Goal: Transaction & Acquisition: Purchase product/service

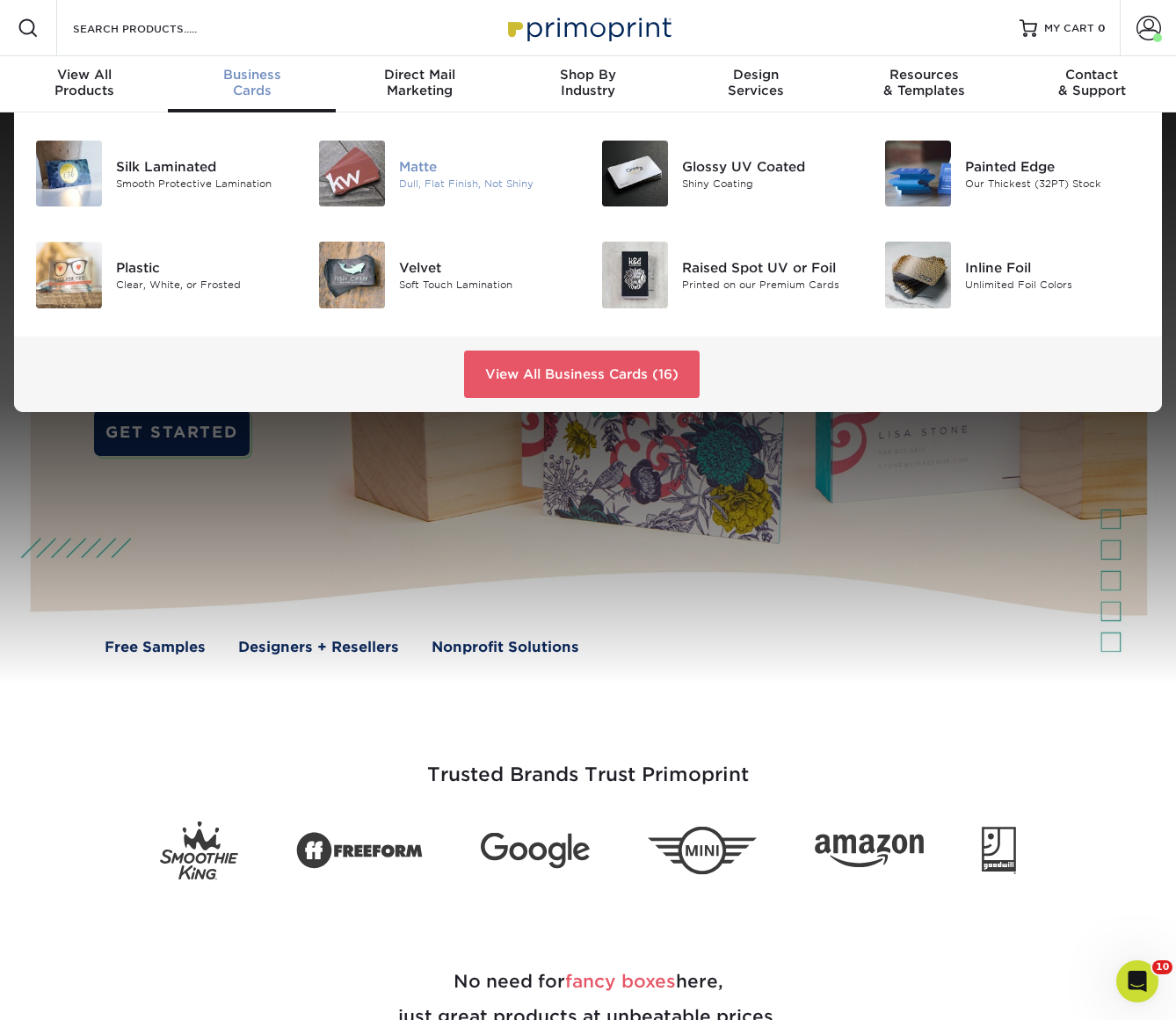
click at [386, 167] on div at bounding box center [351, 173] width 94 height 66
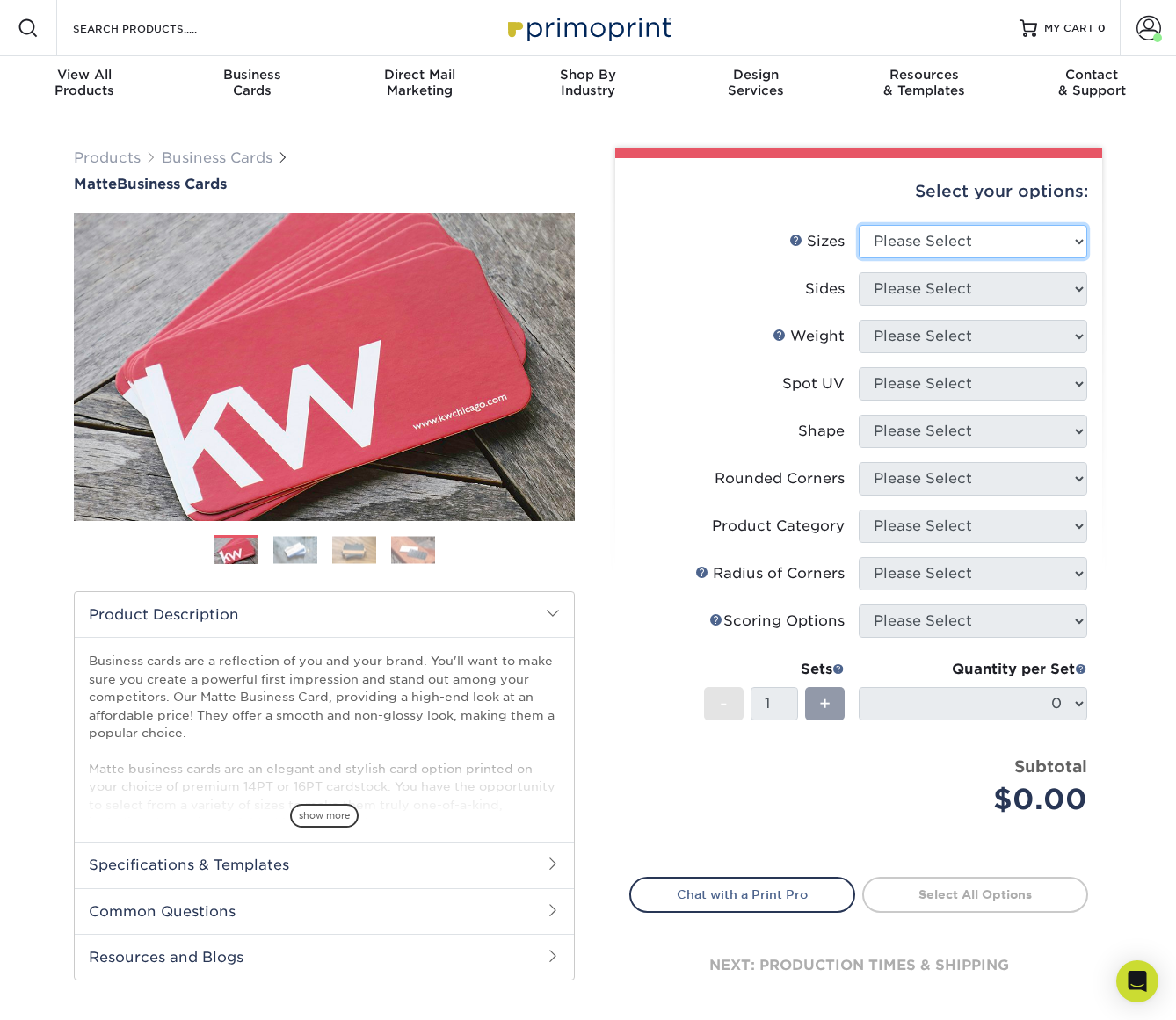
click at [939, 248] on select "Please Select 1.5" x 3.5" - Mini 1.75" x 3.5" - Mini 2" x 2" - Square 2" x 3" -…" at bounding box center [973, 241] width 229 height 33
select select "2.00x3.50"
click at [859, 225] on select "Please Select 1.5" x 3.5" - Mini 1.75" x 3.5" - Mini 2" x 2" - Square 2" x 3" -…" at bounding box center [973, 241] width 229 height 33
click at [953, 301] on select "Please Select Print Both Sides Print Front Only" at bounding box center [973, 289] width 229 height 33
select select "13abbda7-1d64-4f25-8bb2-c179b224825d"
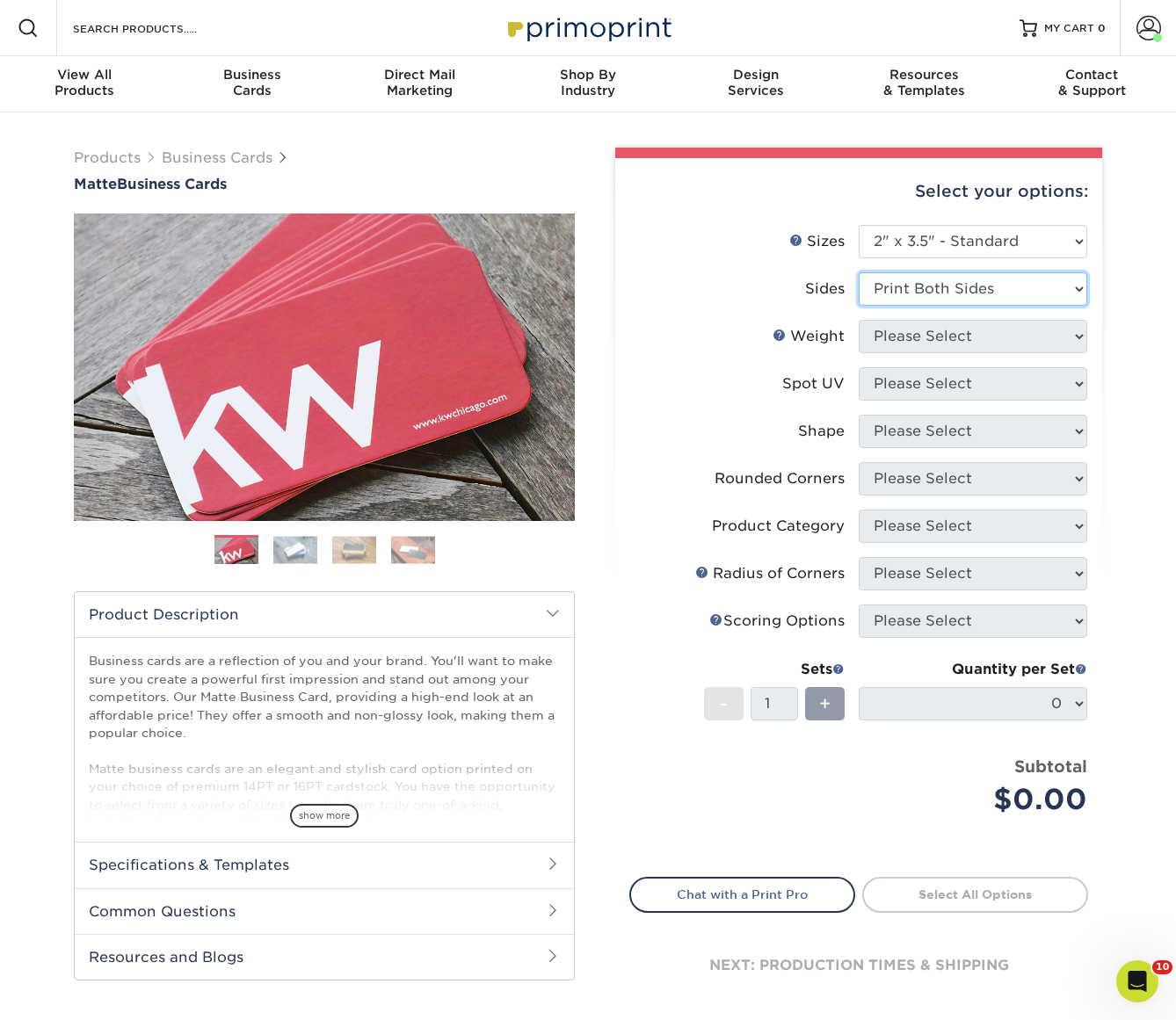
click at [859, 273] on select "Please Select Print Both Sides Print Front Only" at bounding box center [973, 289] width 229 height 33
click at [955, 334] on select "Please Select 16PT 14PT" at bounding box center [973, 337] width 229 height 33
select select "16PT"
click at [859, 320] on select "Please Select 16PT 14PT" at bounding box center [973, 337] width 229 height 33
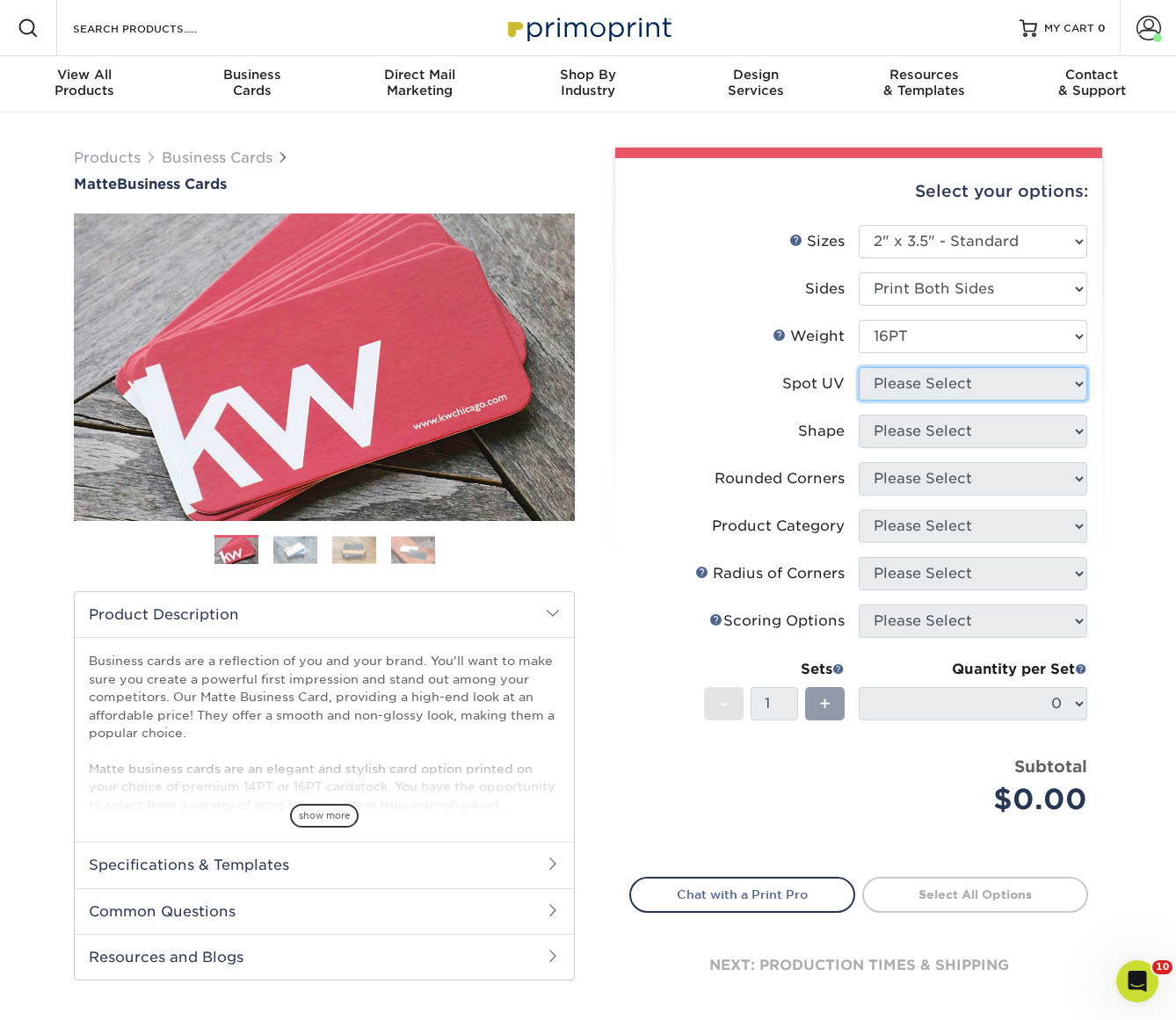
click at [958, 390] on select "Please Select No Spot UV Front and Back (Both Sides) Front Only Back Only" at bounding box center [973, 383] width 229 height 33
select select "3"
click at [859, 367] on select "Please Select No Spot UV Front and Back (Both Sides) Front Only Back Only" at bounding box center [973, 383] width 229 height 33
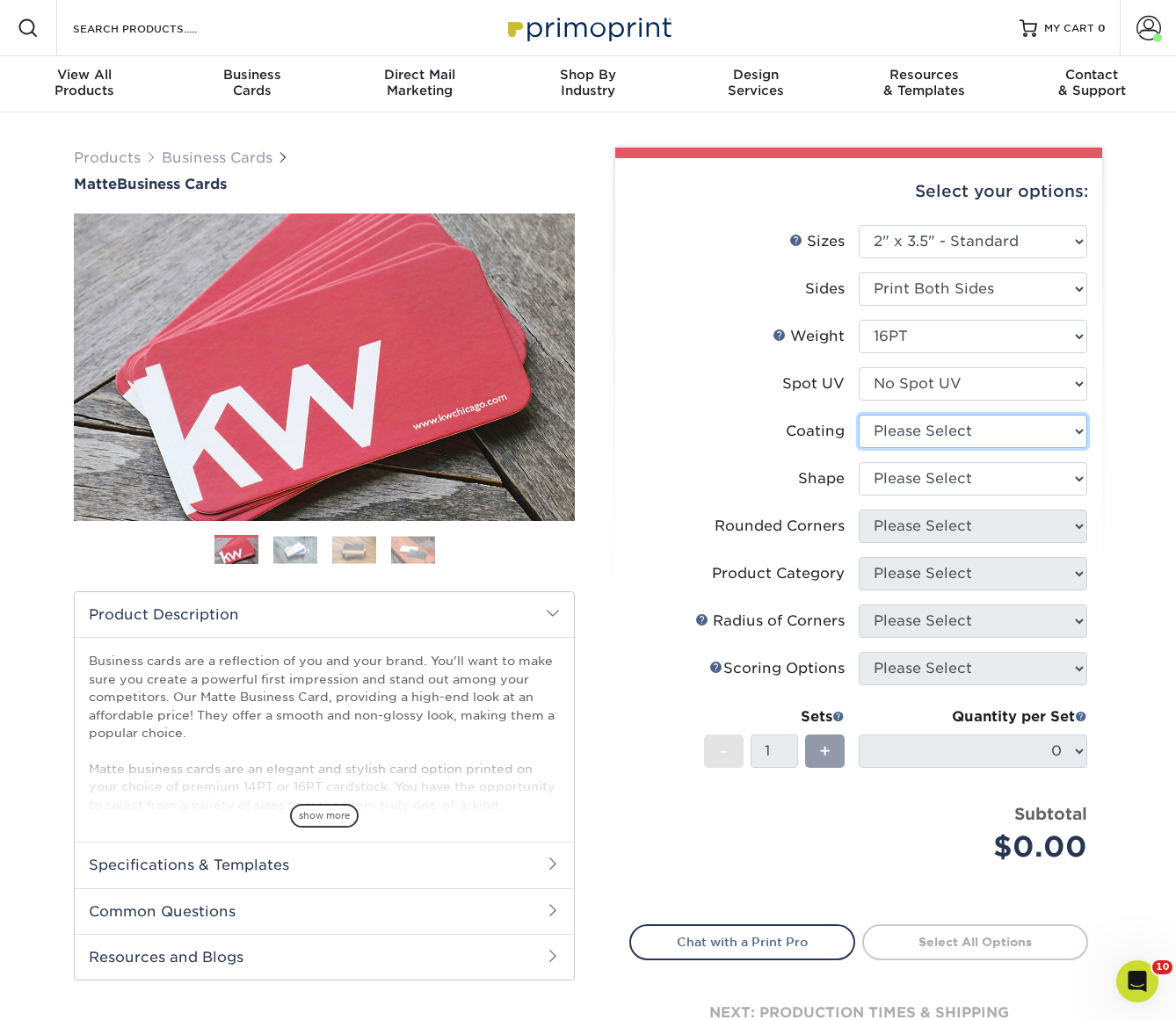
click at [952, 421] on select at bounding box center [973, 431] width 229 height 33
select select "121bb7b5-3b4d-429f-bd8d-bbf80e953313"
click at [859, 415] on select at bounding box center [973, 431] width 229 height 33
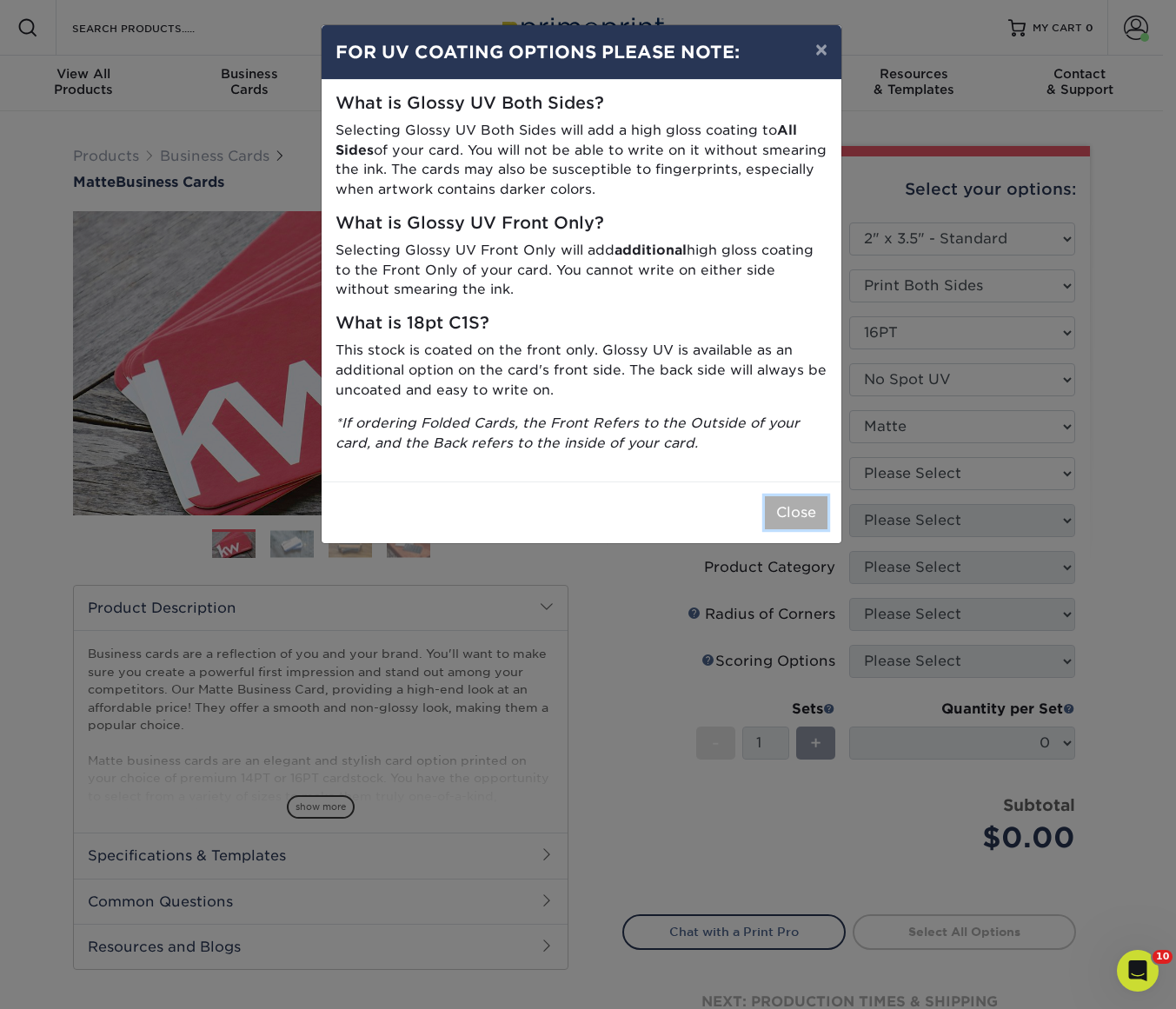
click at [814, 520] on button "Close" at bounding box center [796, 512] width 63 height 33
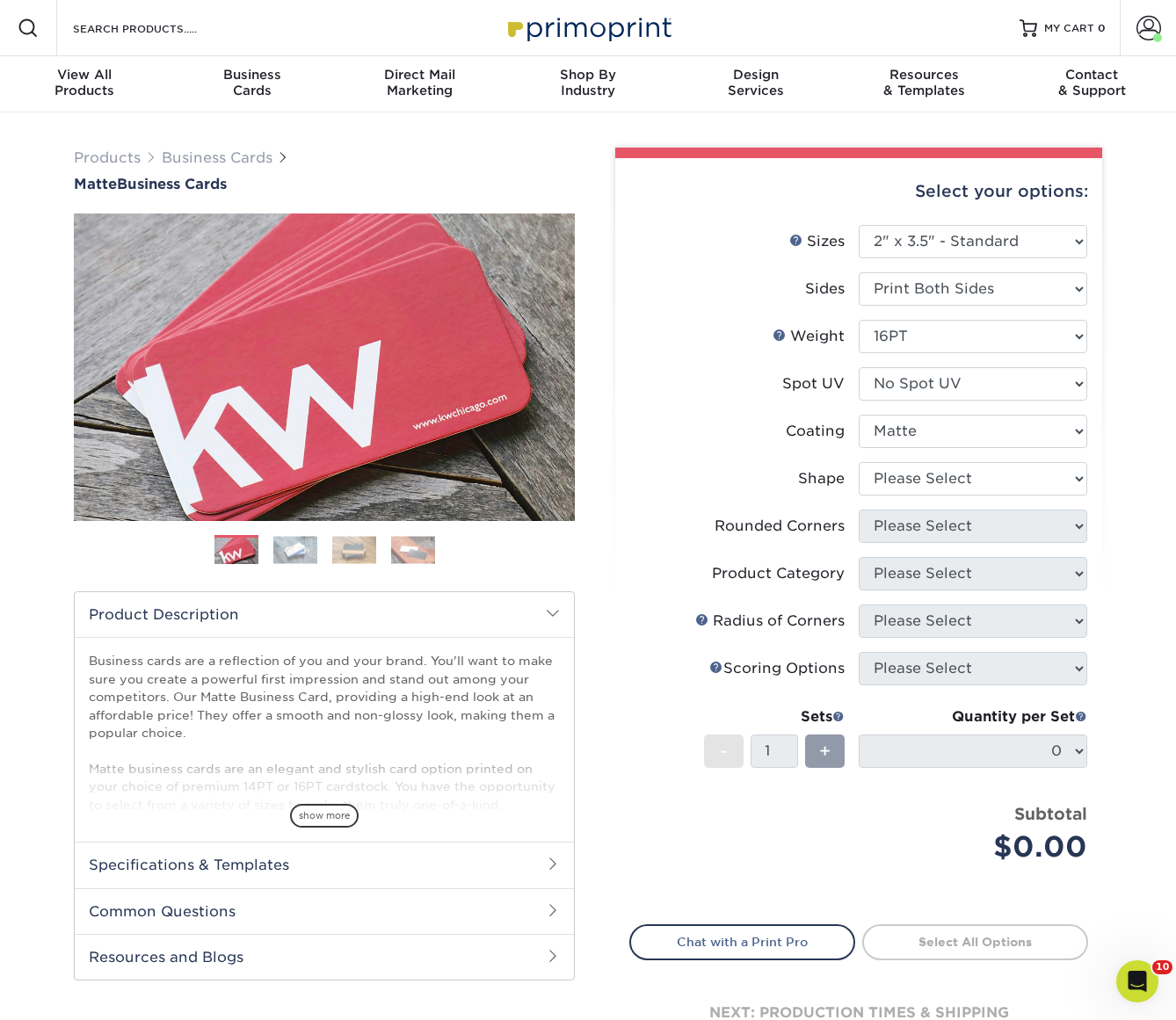
click at [881, 497] on li "Shape Please Select Standard Oval" at bounding box center [858, 486] width 457 height 48
click at [884, 476] on select "Please Select Standard Oval" at bounding box center [973, 479] width 229 height 33
select select "standard"
click at [859, 462] on select "Please Select Standard Oval" at bounding box center [973, 479] width 229 height 33
click at [891, 519] on select "Please Select Yes - Round 2 Corners Yes - Round 4 Corners No" at bounding box center [973, 527] width 229 height 33
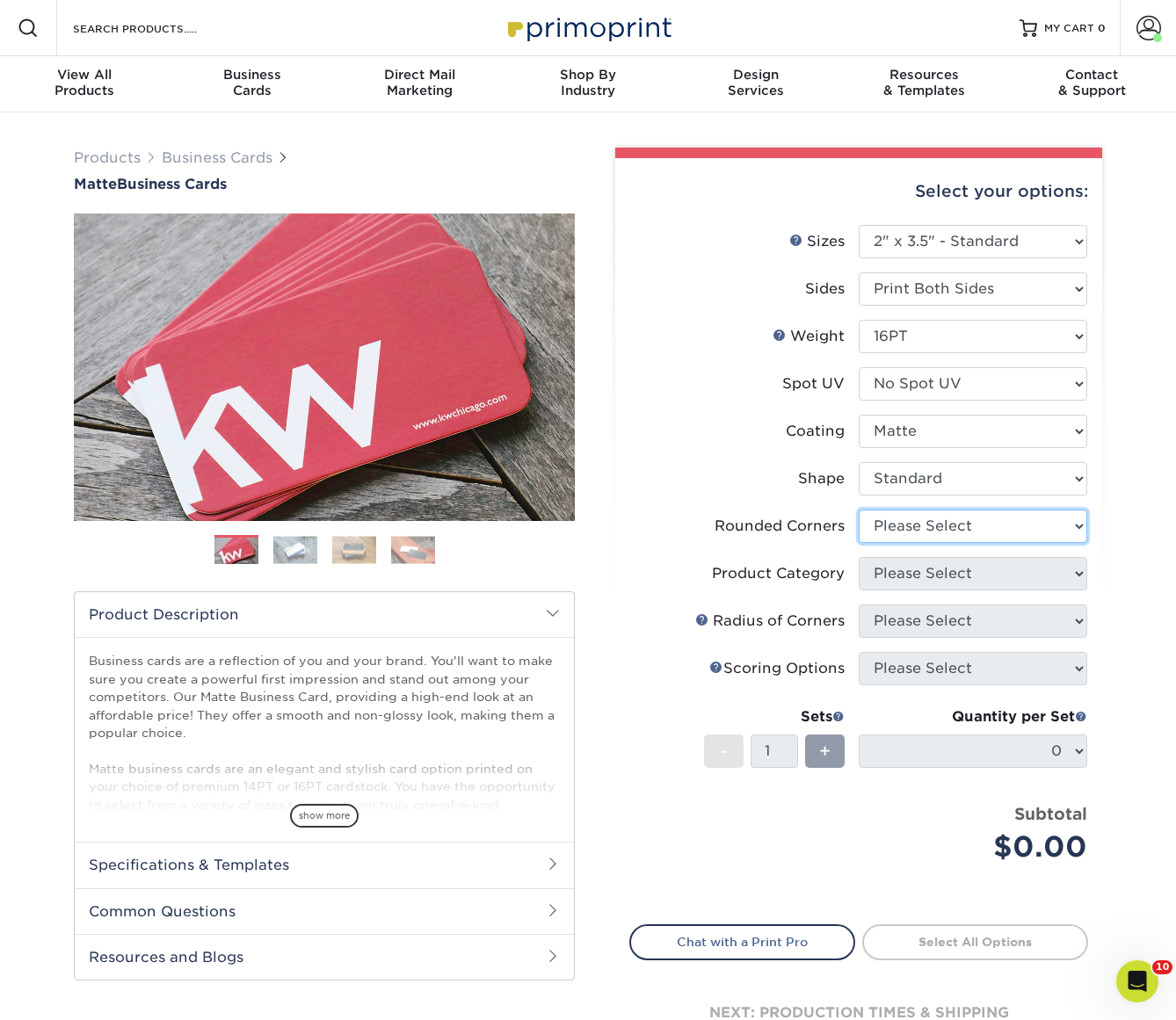
select select "0"
click at [859, 510] on select "Please Select Yes - Round 2 Corners Yes - Round 4 Corners No" at bounding box center [973, 527] width 229 height 33
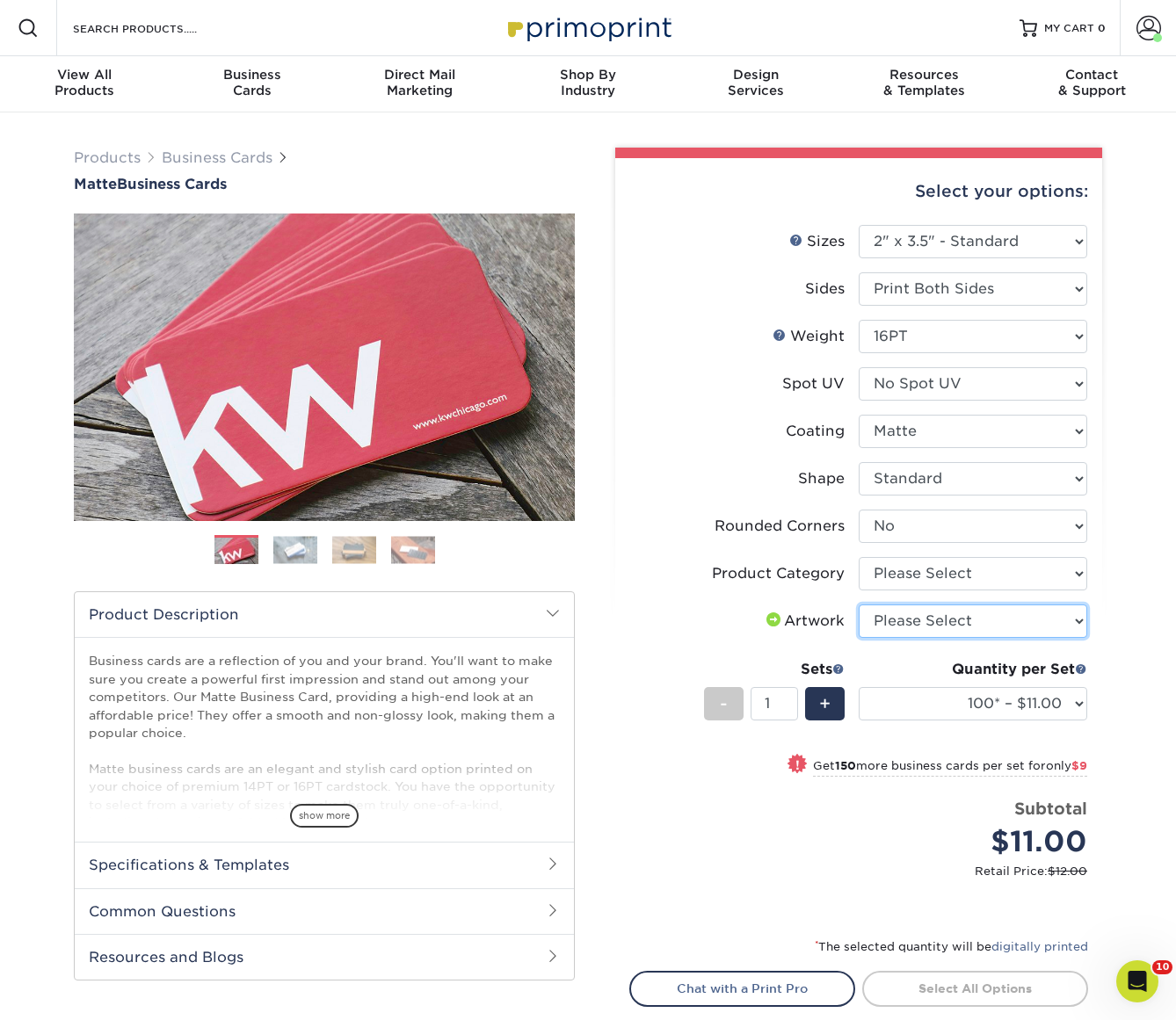
click at [930, 615] on select "Please Select I will upload files I need a design - $100" at bounding box center [973, 621] width 229 height 33
select select "upload"
click at [859, 604] on select "Please Select I will upload files I need a design - $100" at bounding box center [973, 621] width 229 height 33
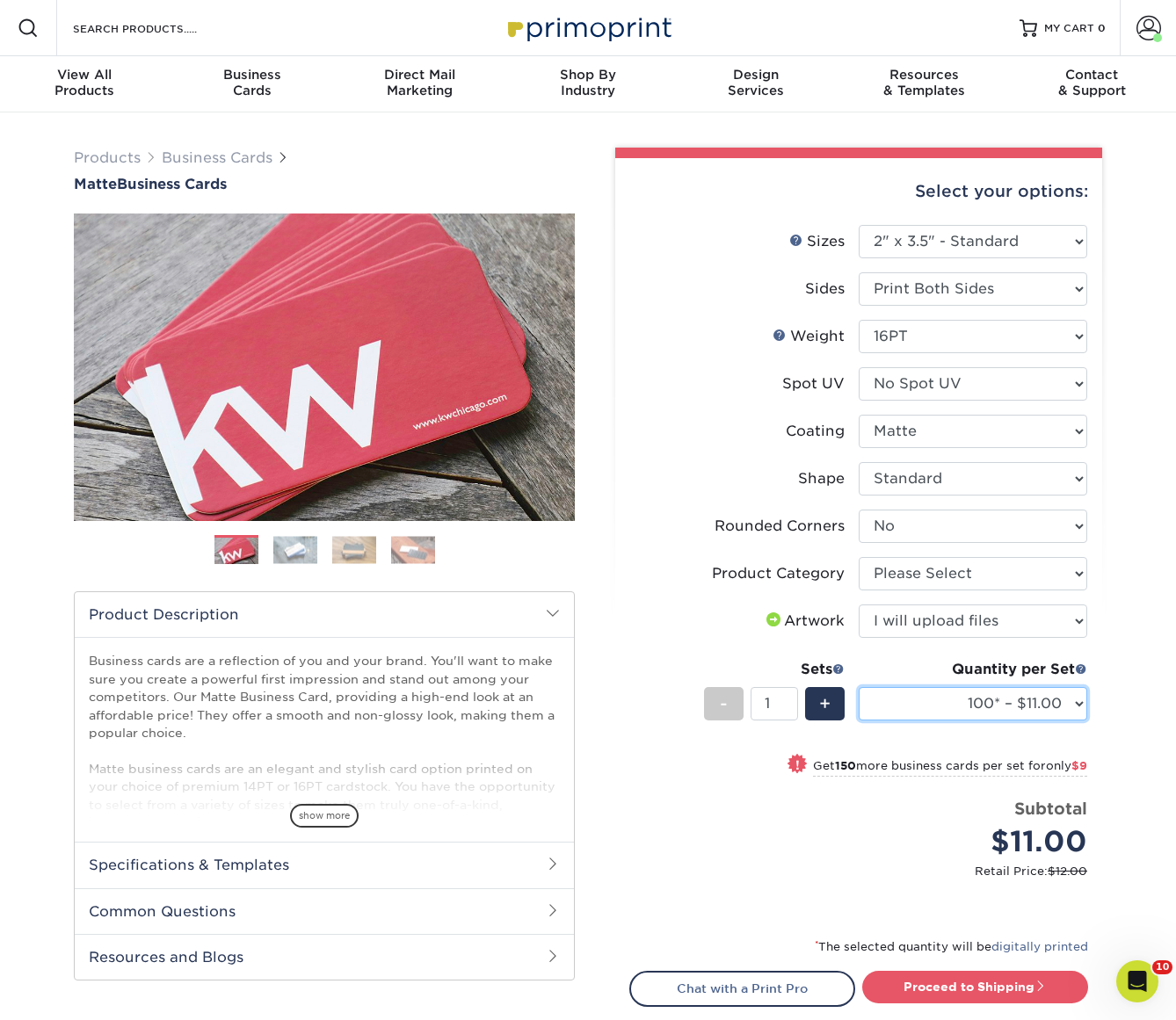
click at [933, 700] on select "100* – $11.00 250* – $20.00 500 – $39.00 1000 – $49.00 2500 – $87.00 5000 – $16…" at bounding box center [973, 704] width 229 height 33
select select "250* – $20.00"
click at [859, 687] on select "100* – $11.00 250* – $20.00 500 – $39.00 1000 – $49.00 2500 – $87.00 5000 – $16…" at bounding box center [973, 704] width 229 height 33
click at [958, 593] on li "Product Category Please Select Business Cards" at bounding box center [858, 580] width 457 height 48
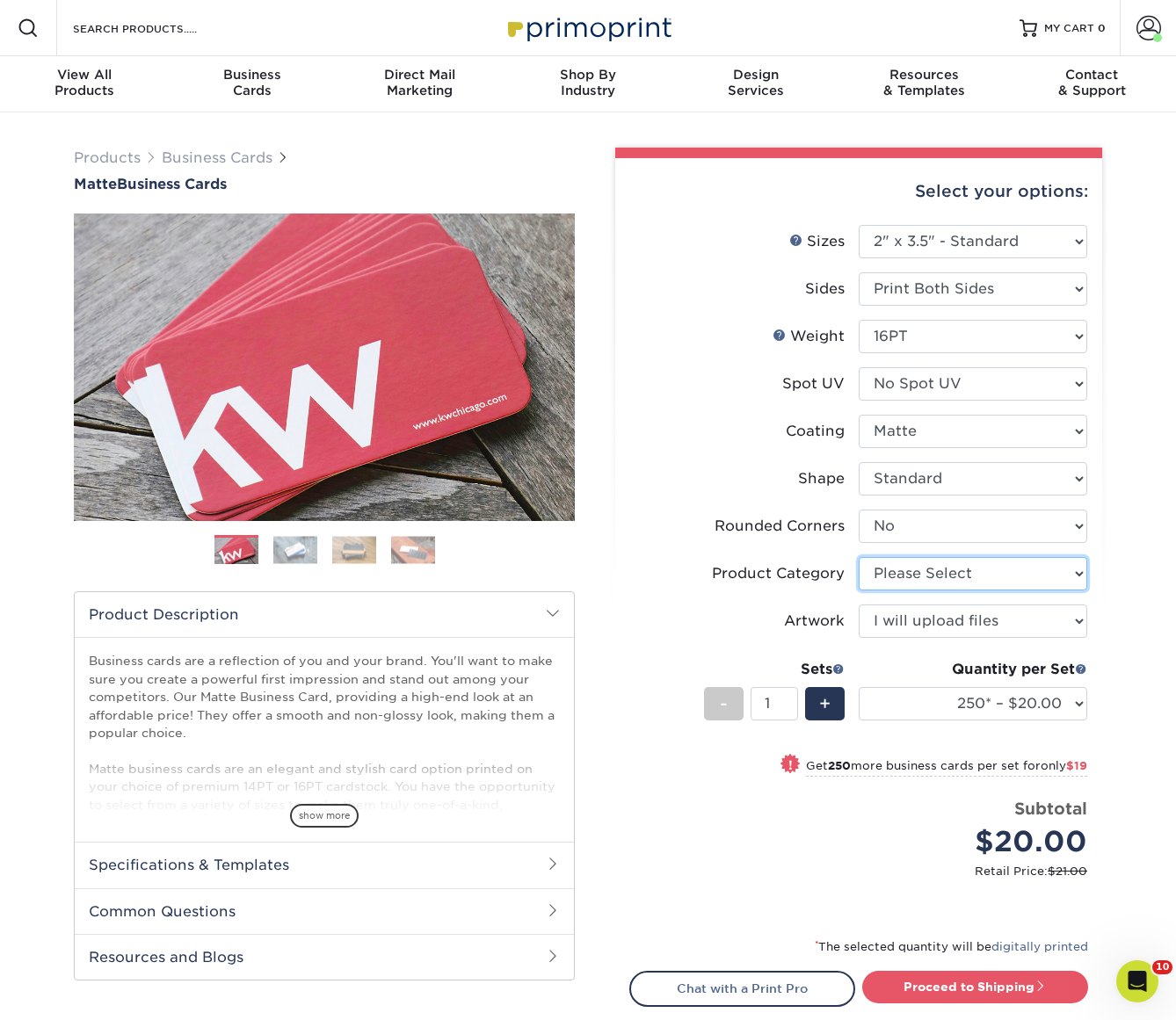
click at [965, 567] on select "Please Select Business Cards" at bounding box center [973, 573] width 229 height 33
select select "3b5148f1-0588-4f88-a218-97bcfdce65c1"
click at [859, 557] on select "Please Select Business Cards" at bounding box center [973, 573] width 229 height 33
click at [951, 975] on link "Proceed to Shipping" at bounding box center [975, 986] width 226 height 31
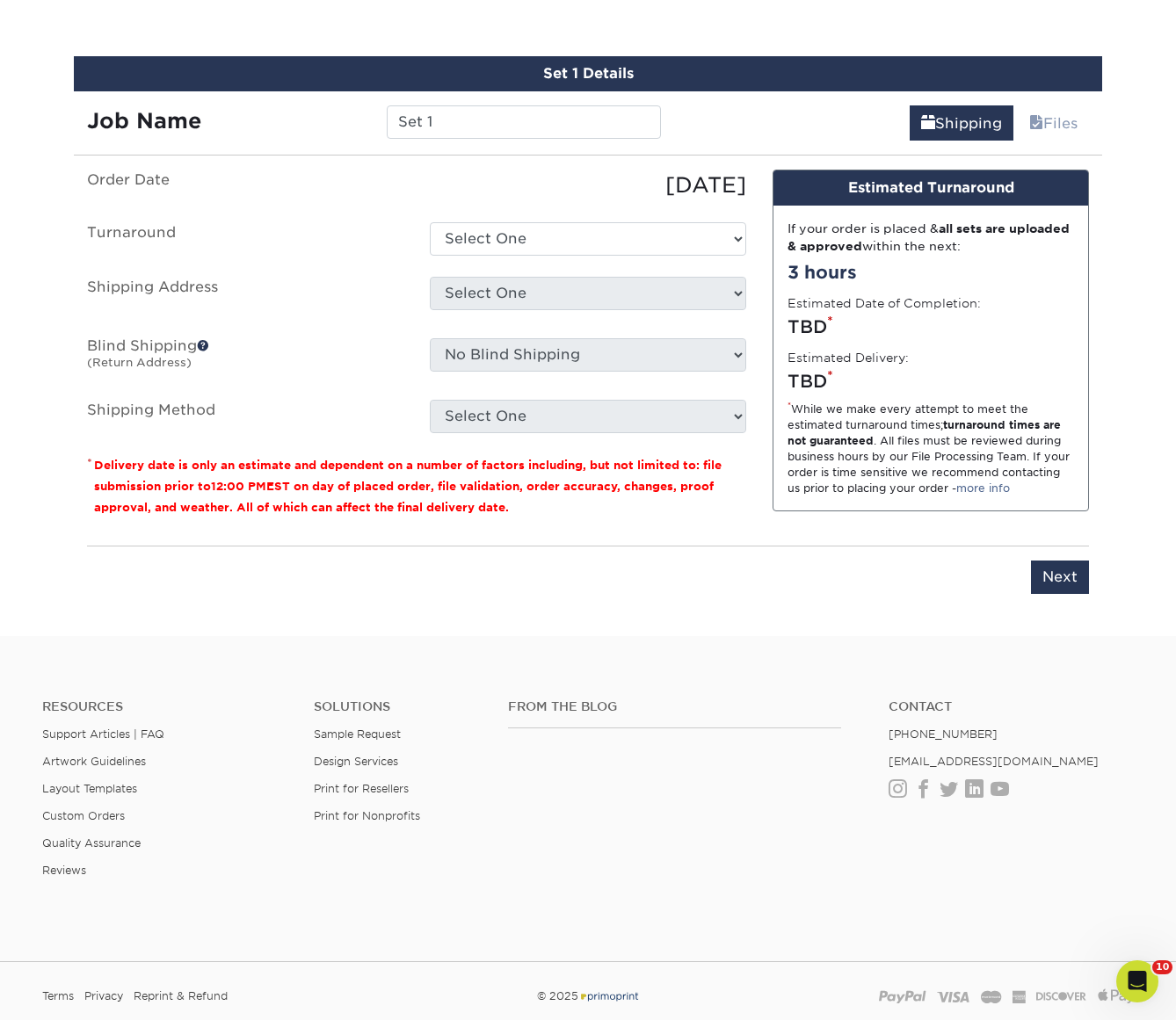
scroll to position [1019, 0]
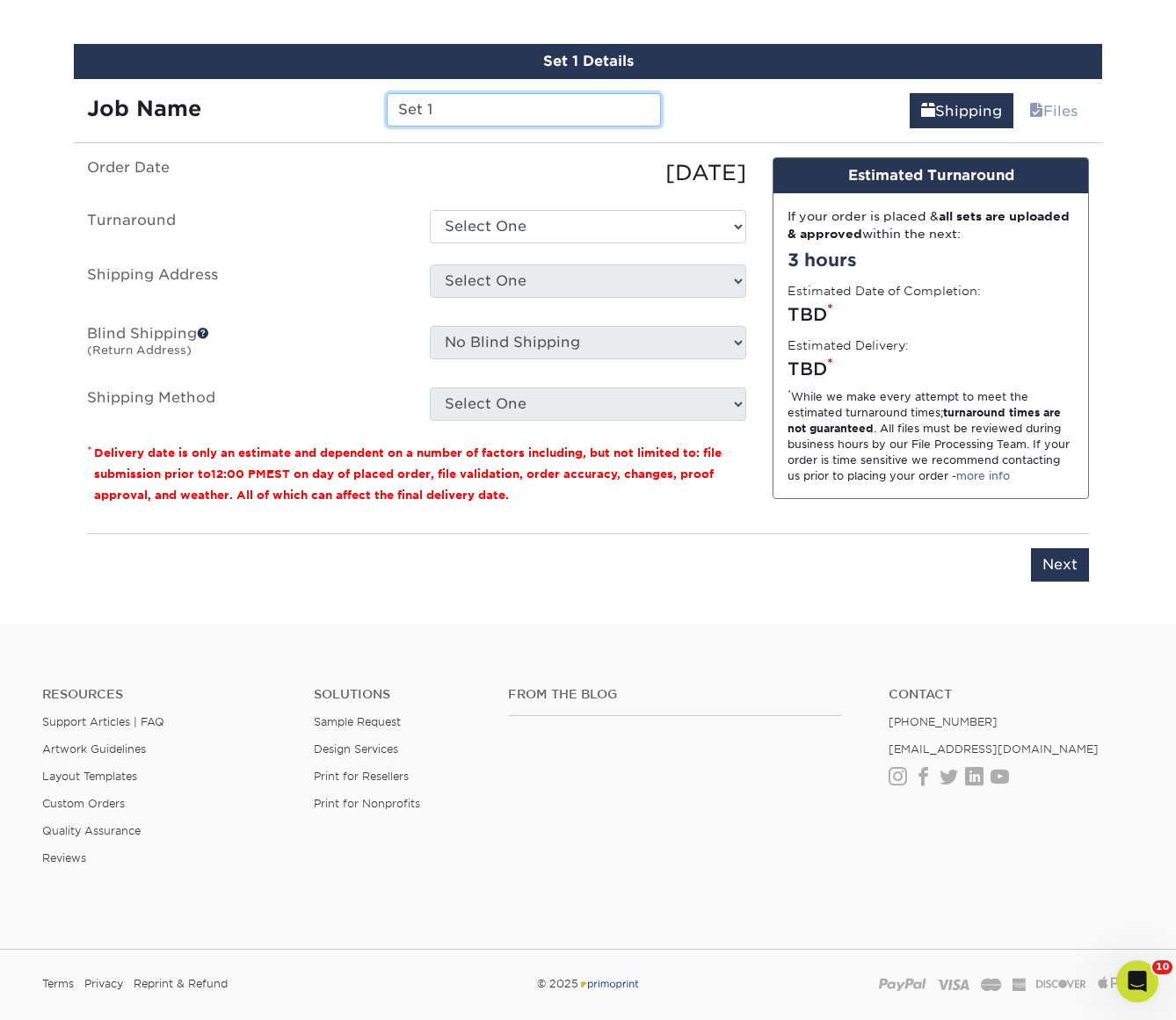
click at [471, 115] on input "Set 1" at bounding box center [523, 110] width 274 height 33
type input "HR Expert Biz Cards"
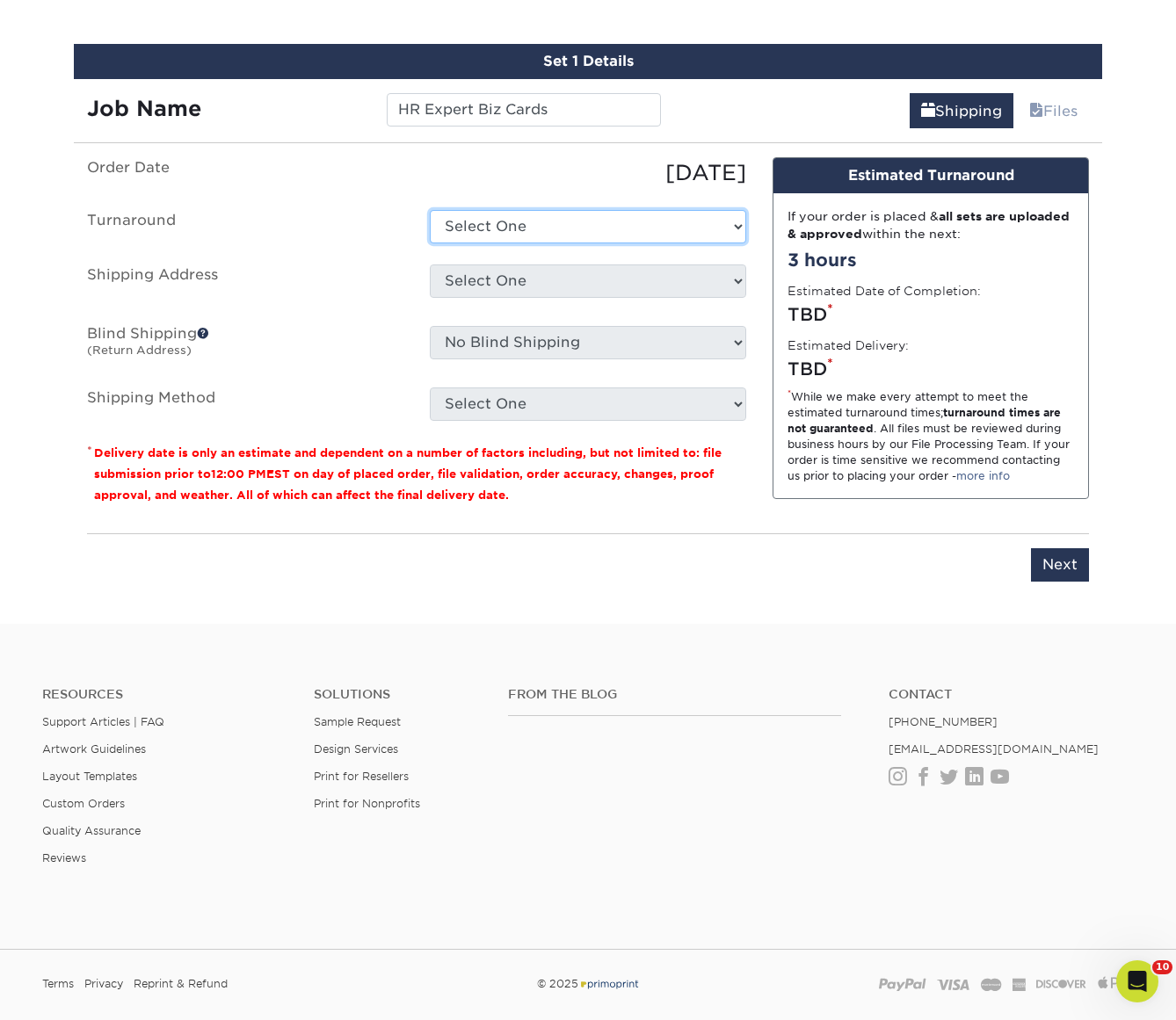
click at [643, 220] on select "Select One 2-4 Business Days 2 Day Next Business Day" at bounding box center [587, 227] width 316 height 33
select select "9fe09f74-13a8-4433-b0c6-7e0e9829344b"
click at [429, 210] on select "Select One 2-4 Business Days 2 Day Next Business Day" at bounding box center [587, 227] width 316 height 33
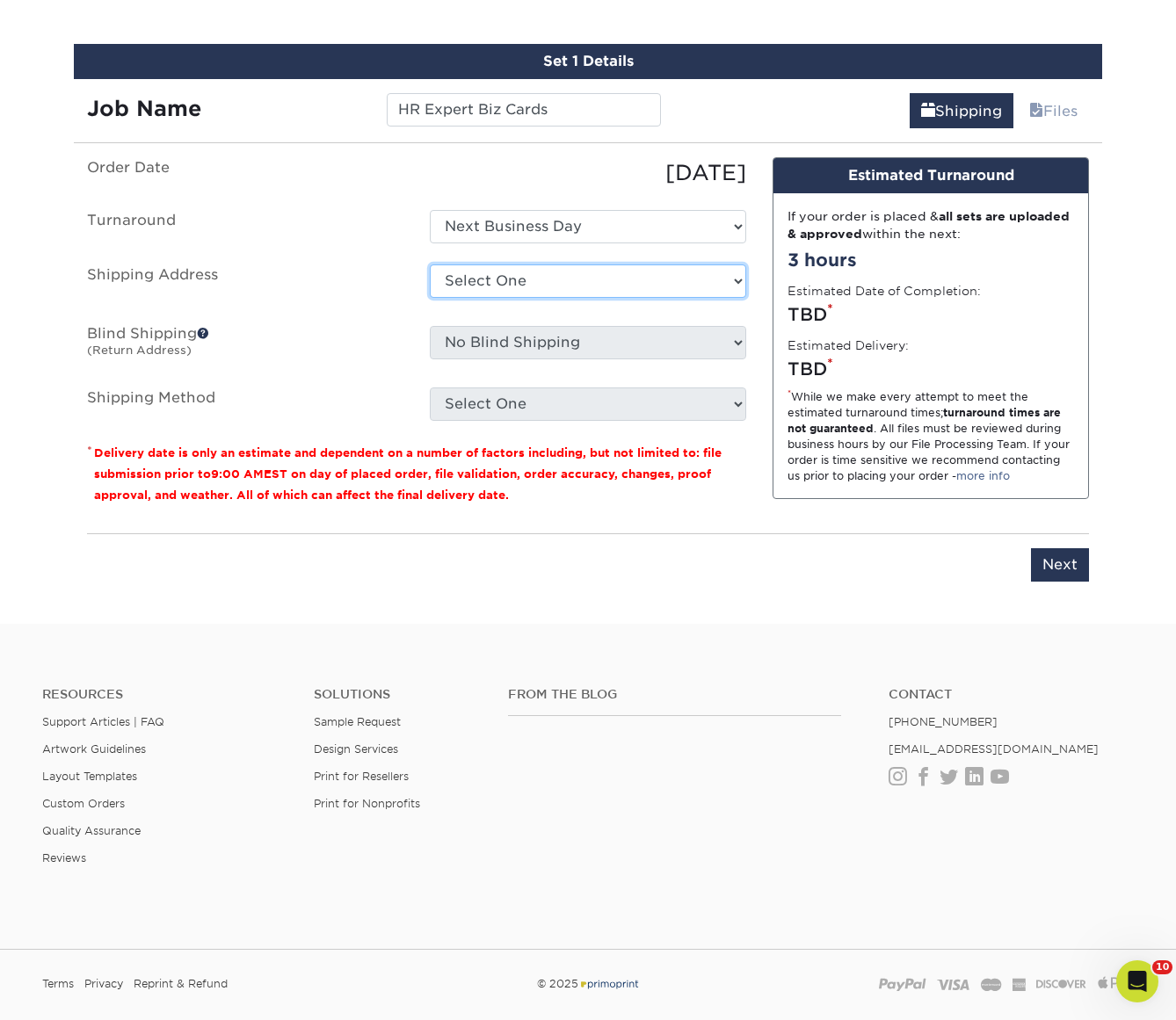
click at [642, 284] on select "Select One All Star Window Coverings Apache Junction Arizona Olives Arizona Oli…" at bounding box center [587, 281] width 316 height 33
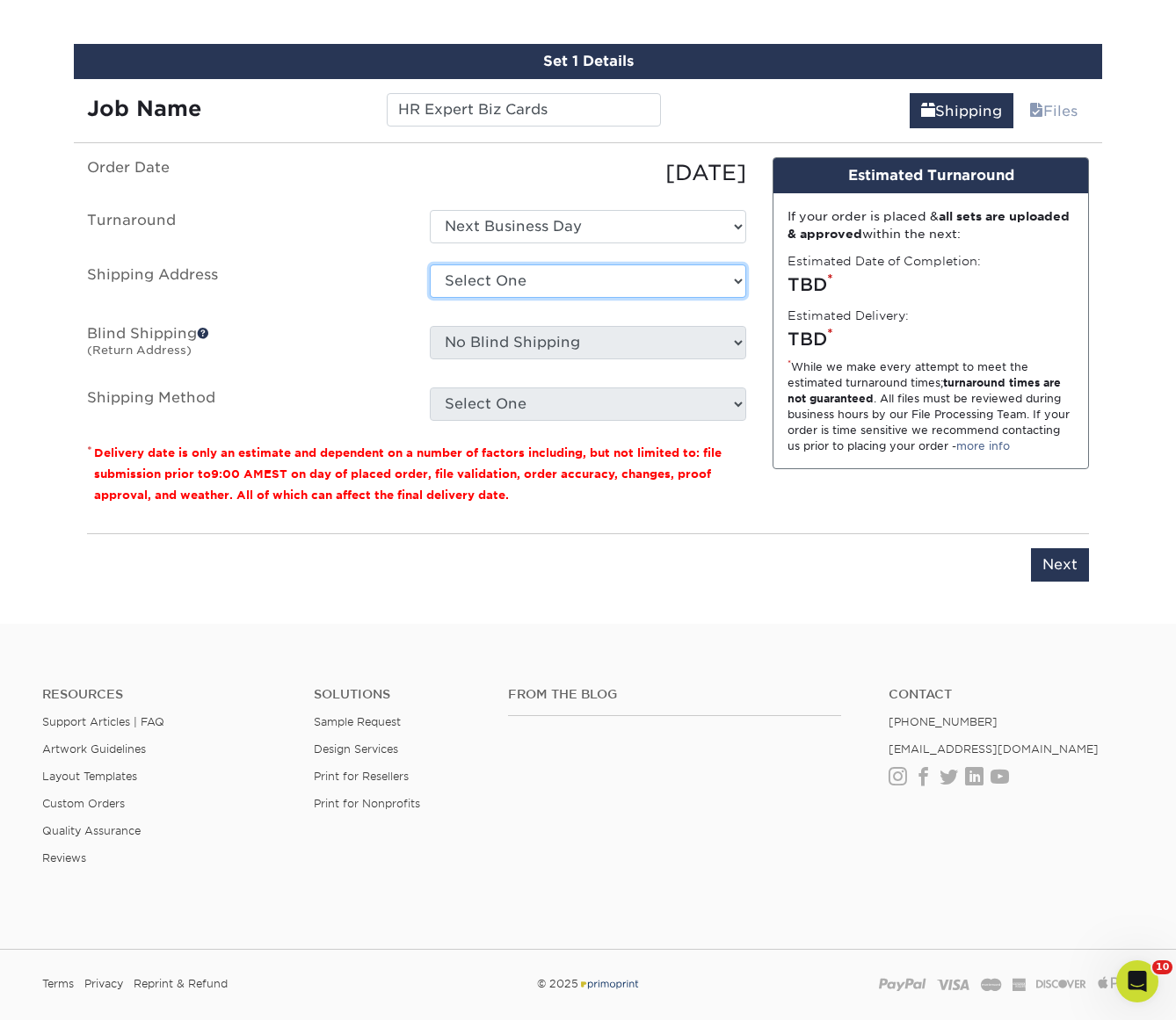
select select "newaddress"
click at [429, 265] on select "Select One All Star Window Coverings Apache Junction Arizona Olives Arizona Oli…" at bounding box center [587, 281] width 316 height 33
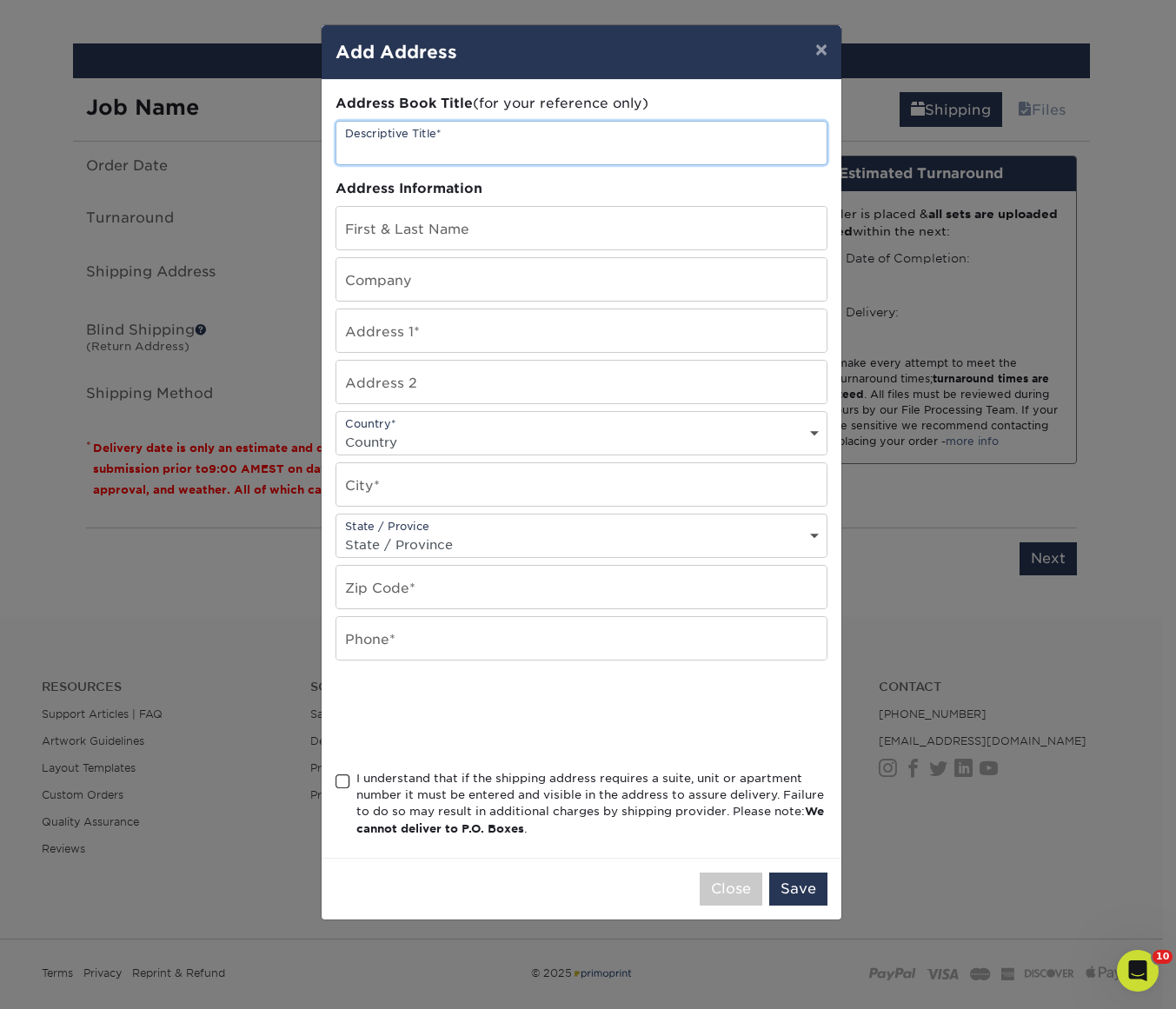
click at [428, 153] on input "text" at bounding box center [581, 142] width 490 height 42
type input "HR Expert"
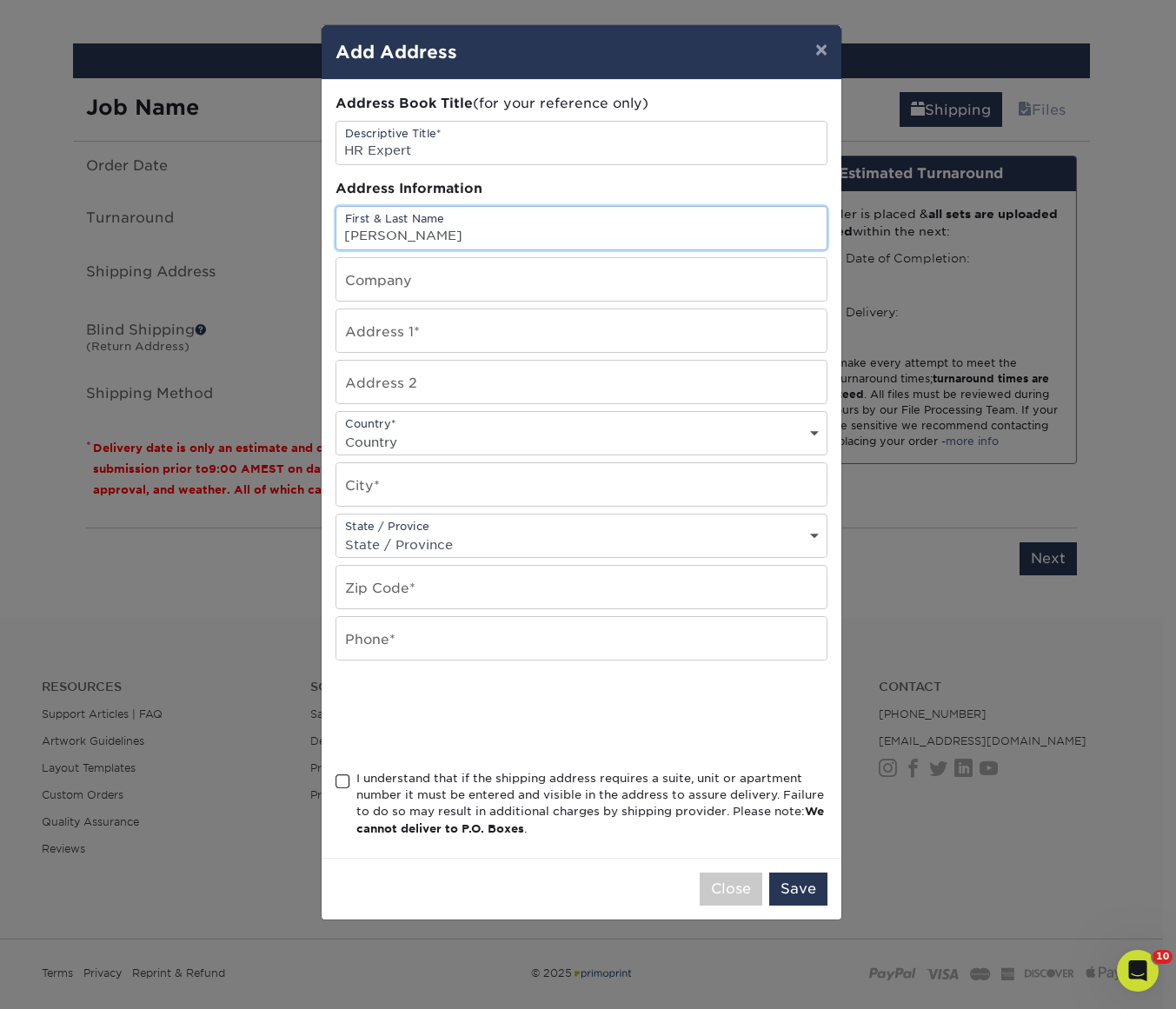
type input "Tracie Button"
click at [419, 288] on input "text" at bounding box center [581, 279] width 490 height 42
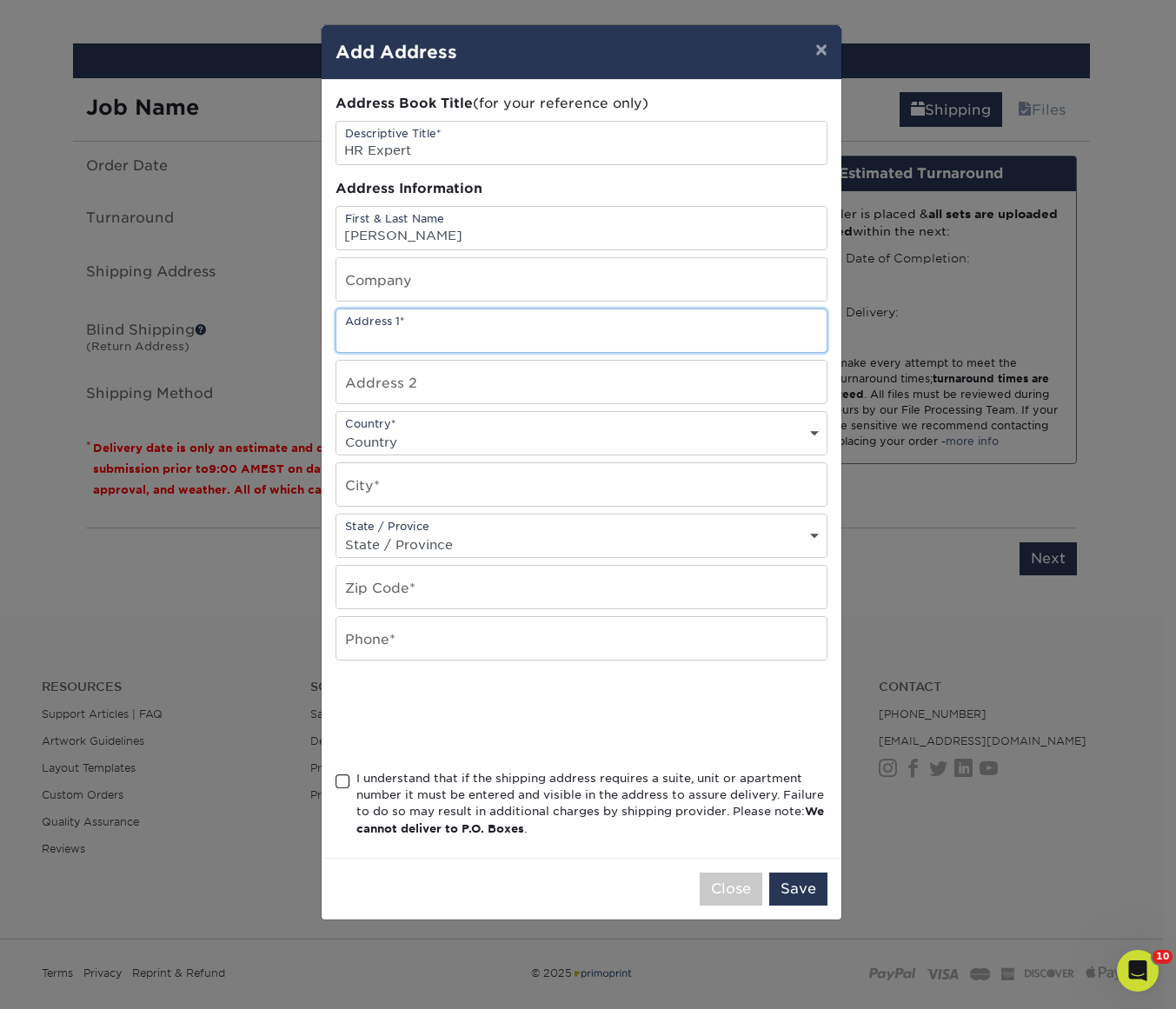
click at [419, 328] on input "text" at bounding box center [581, 330] width 490 height 42
paste input "6984 Rainbow Ln"
type input "6984 Rainbow Ln"
click at [405, 434] on select "Country United States Canada ----------------------------- Afghanistan Albania …" at bounding box center [581, 442] width 490 height 25
select select "US"
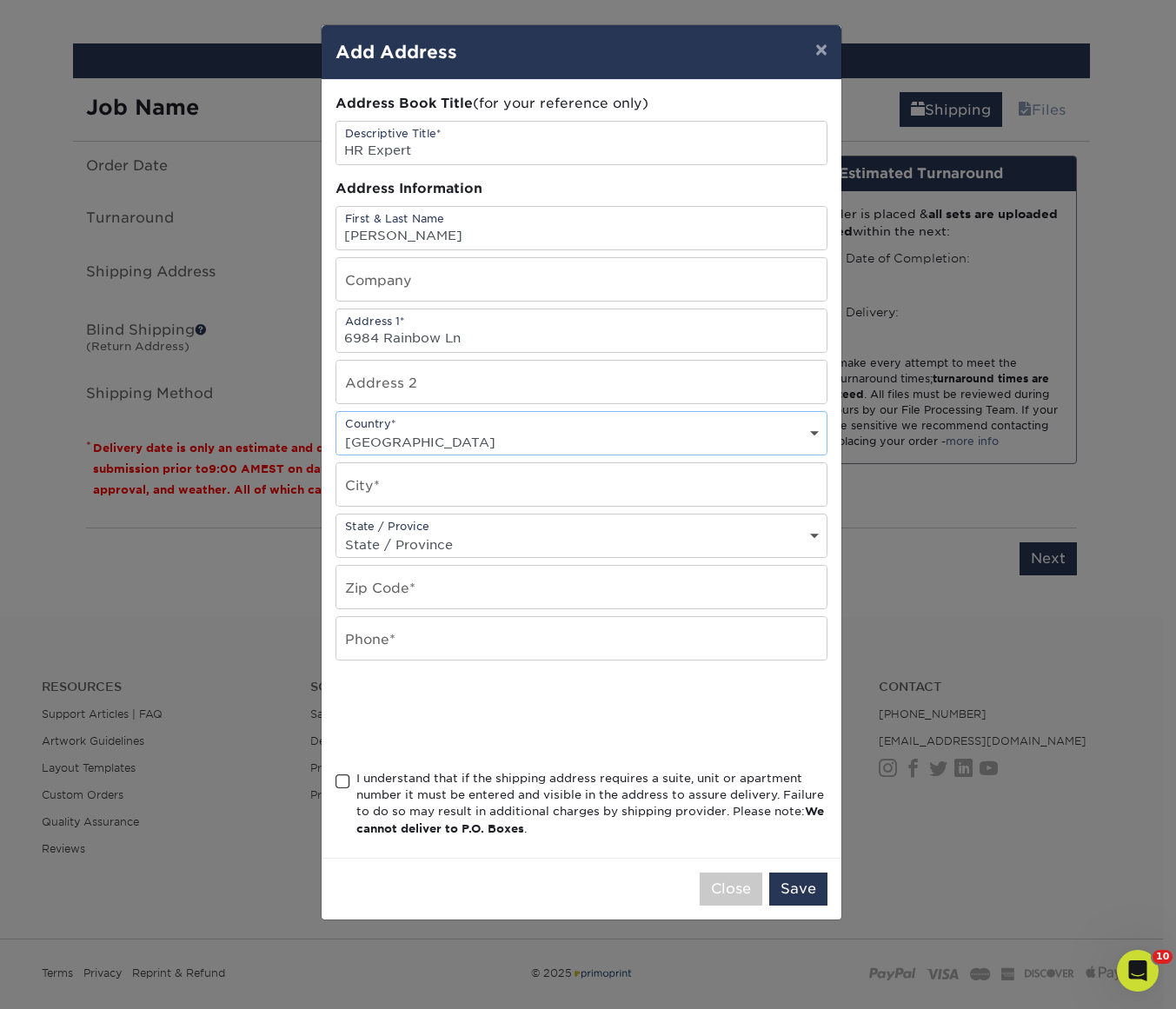
click at [336, 429] on select "Country United States Canada ----------------------------- Afghanistan Albania …" at bounding box center [581, 442] width 490 height 25
click at [407, 485] on input "text" at bounding box center [581, 484] width 490 height 42
paste input "Show Low"
type input "Show Low"
click at [405, 538] on select "State / Province Alabama Alaska Arizona Arkansas California Colorado Connecticu…" at bounding box center [581, 544] width 490 height 25
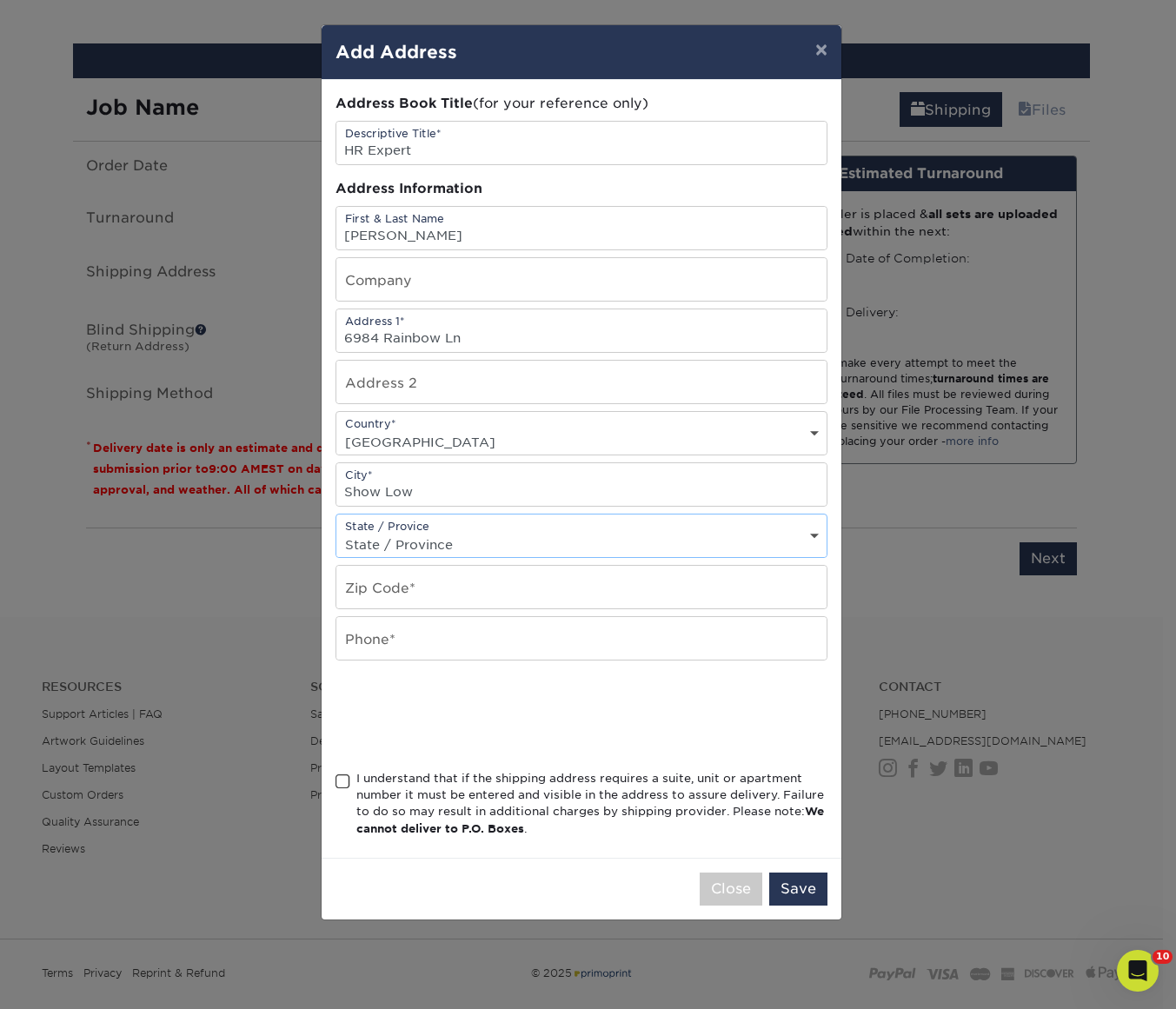
select select "AZ"
click at [336, 531] on select "State / Province Alabama Alaska Arizona Arkansas California Colorado Connecticu…" at bounding box center [581, 544] width 490 height 25
click at [401, 591] on input "text" at bounding box center [581, 587] width 490 height 42
paste input "85901"
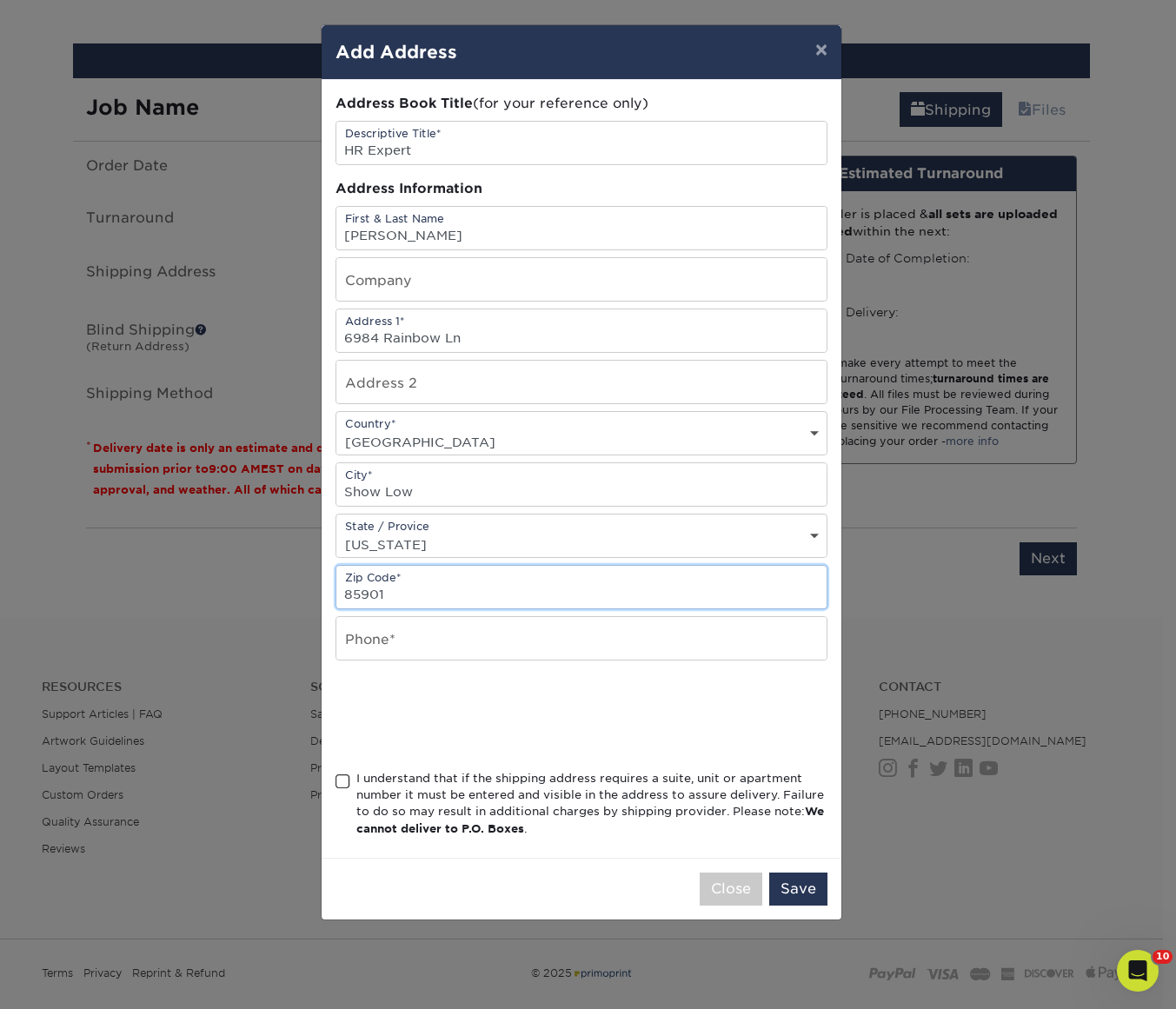
type input "85901"
type input "9374703860"
click at [390, 782] on div "I understand that if the shipping address requires a suite, unit or apartment n…" at bounding box center [591, 804] width 471 height 67
click at [0, 0] on input "I understand that if the shipping address requires a suite, unit or apartment n…" at bounding box center [0, 0] width 0 height 0
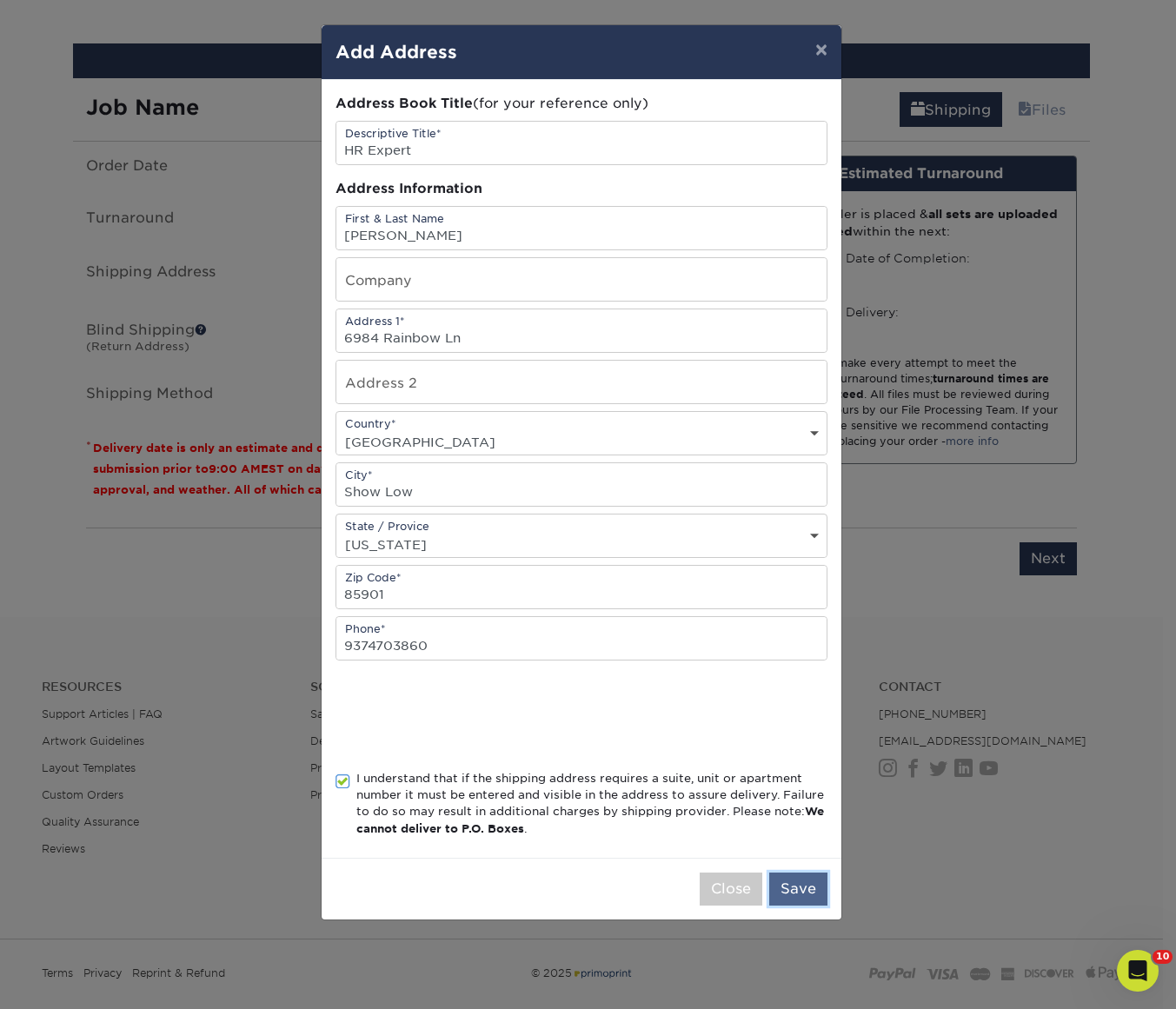
click at [790, 886] on button "Save" at bounding box center [798, 889] width 58 height 33
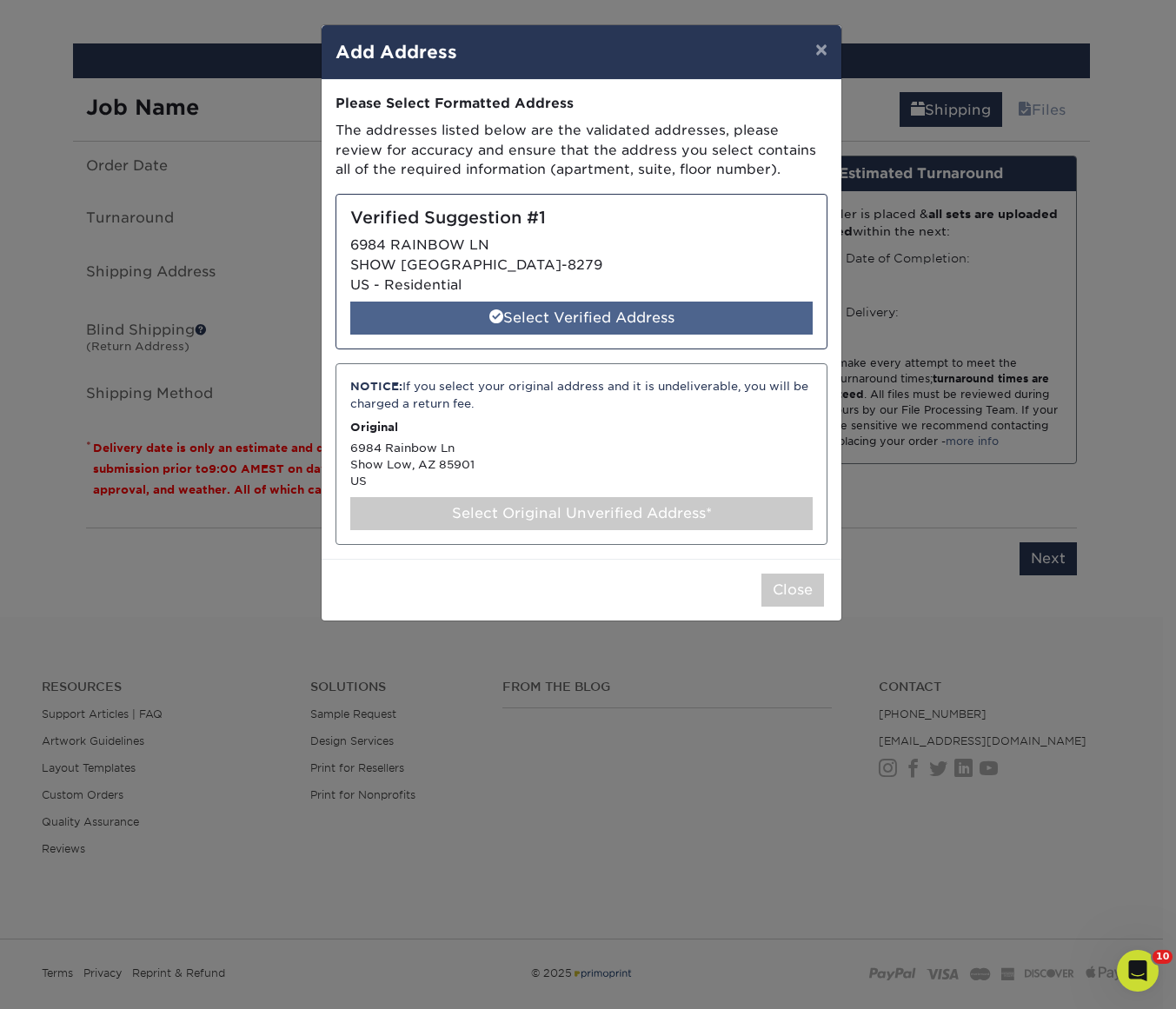
click at [461, 308] on div "Select Verified Address" at bounding box center [582, 318] width 462 height 33
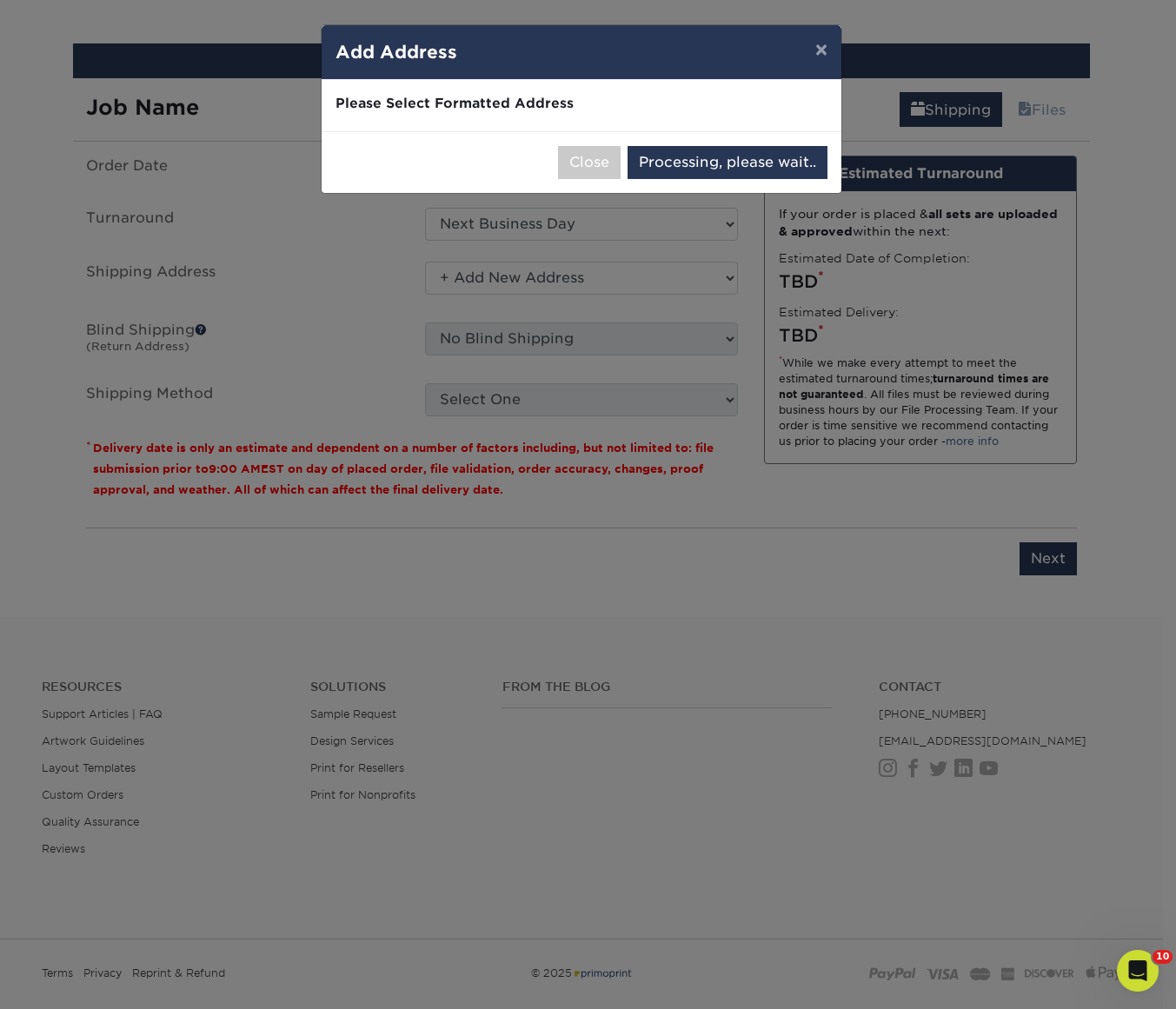
select select "286900"
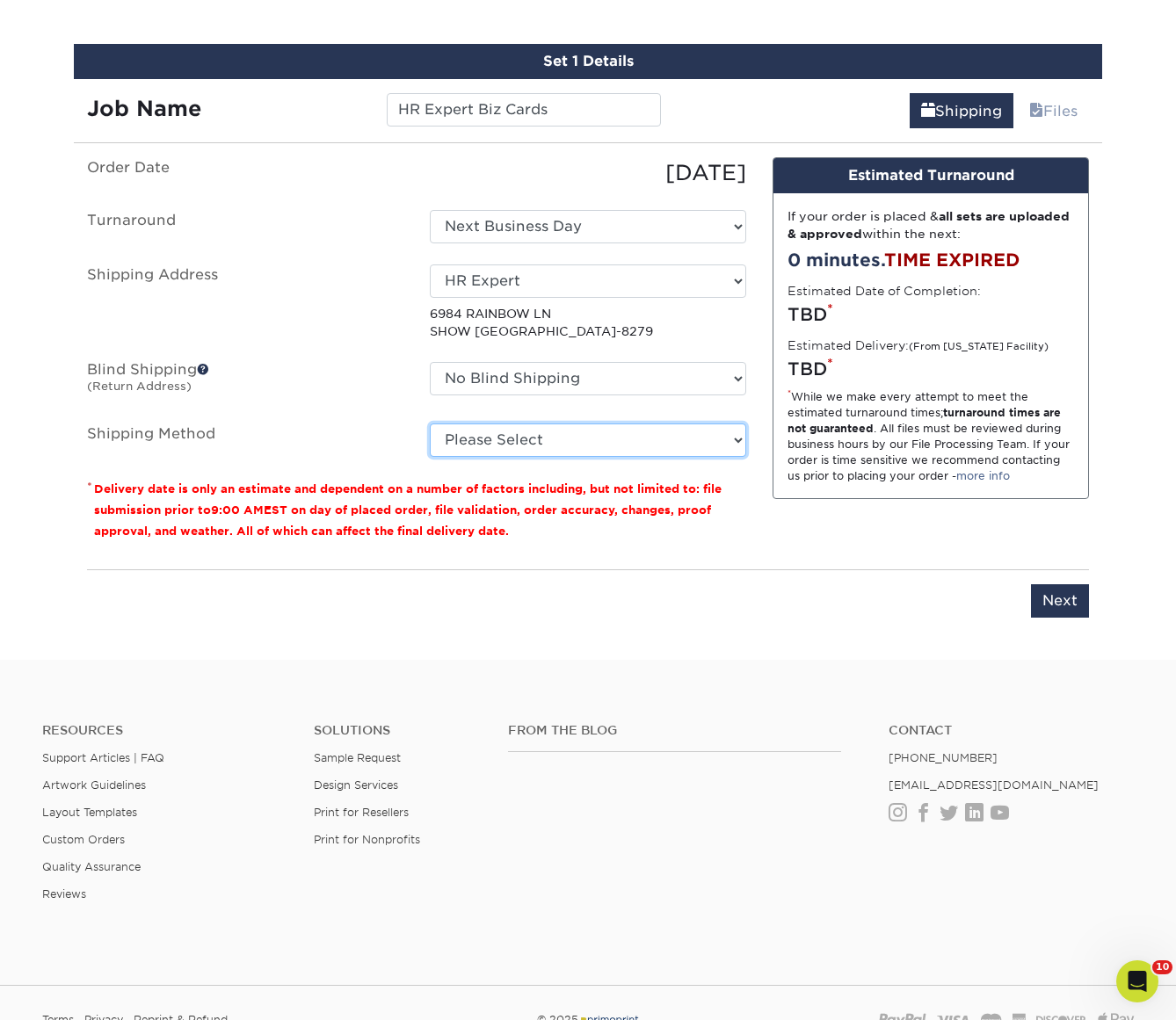
click at [545, 437] on select "Please Select Ground Shipping (+$7.84) 3 Day Shipping Service (+$24.92) 2 Day A…" at bounding box center [587, 440] width 316 height 33
select select "03"
click at [429, 423] on select "Please Select Ground Shipping (+$7.84) 3 Day Shipping Service (+$24.92) 2 Day A…" at bounding box center [587, 440] width 316 height 33
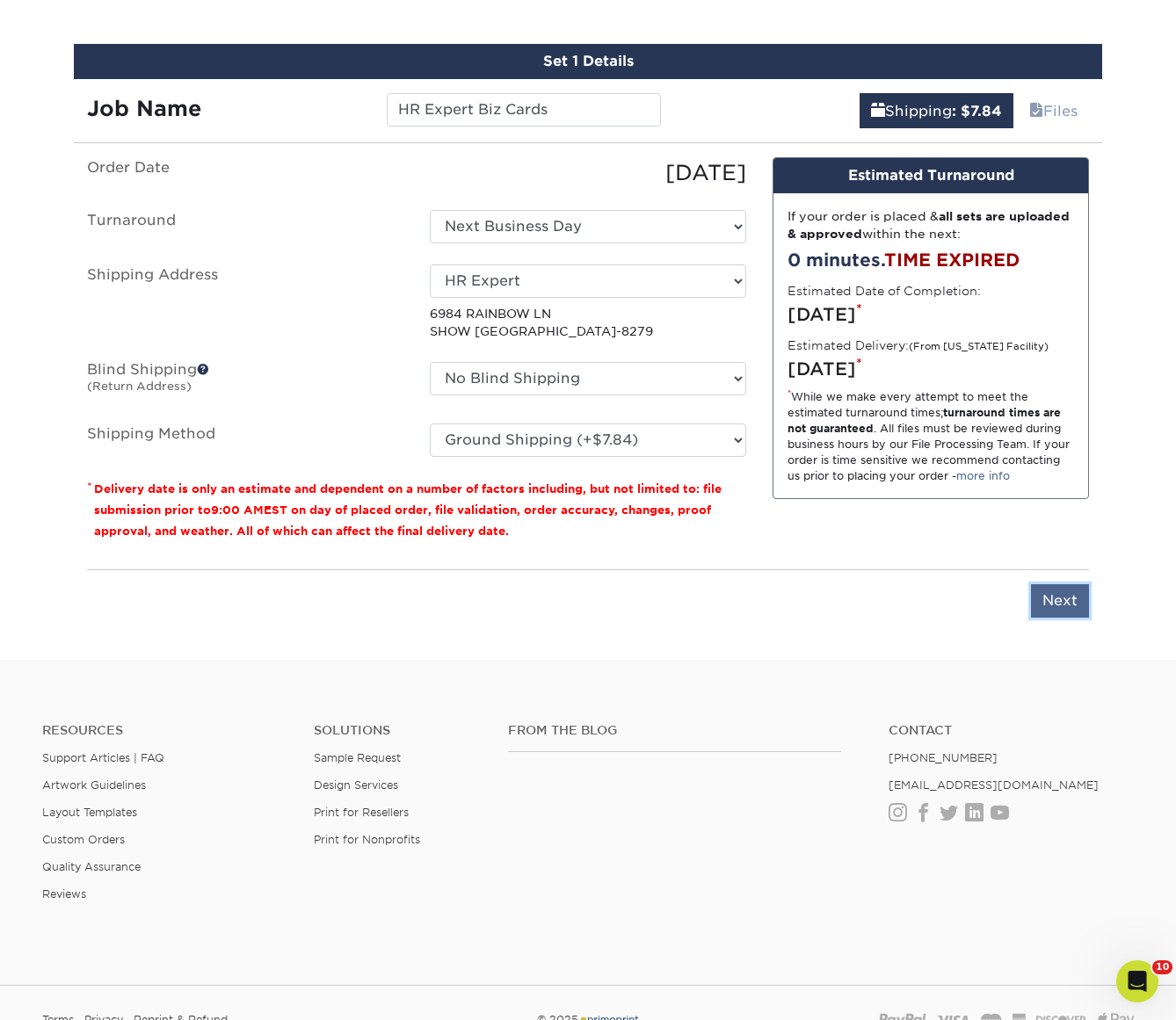
click at [1042, 604] on input "Next" at bounding box center [1060, 601] width 58 height 33
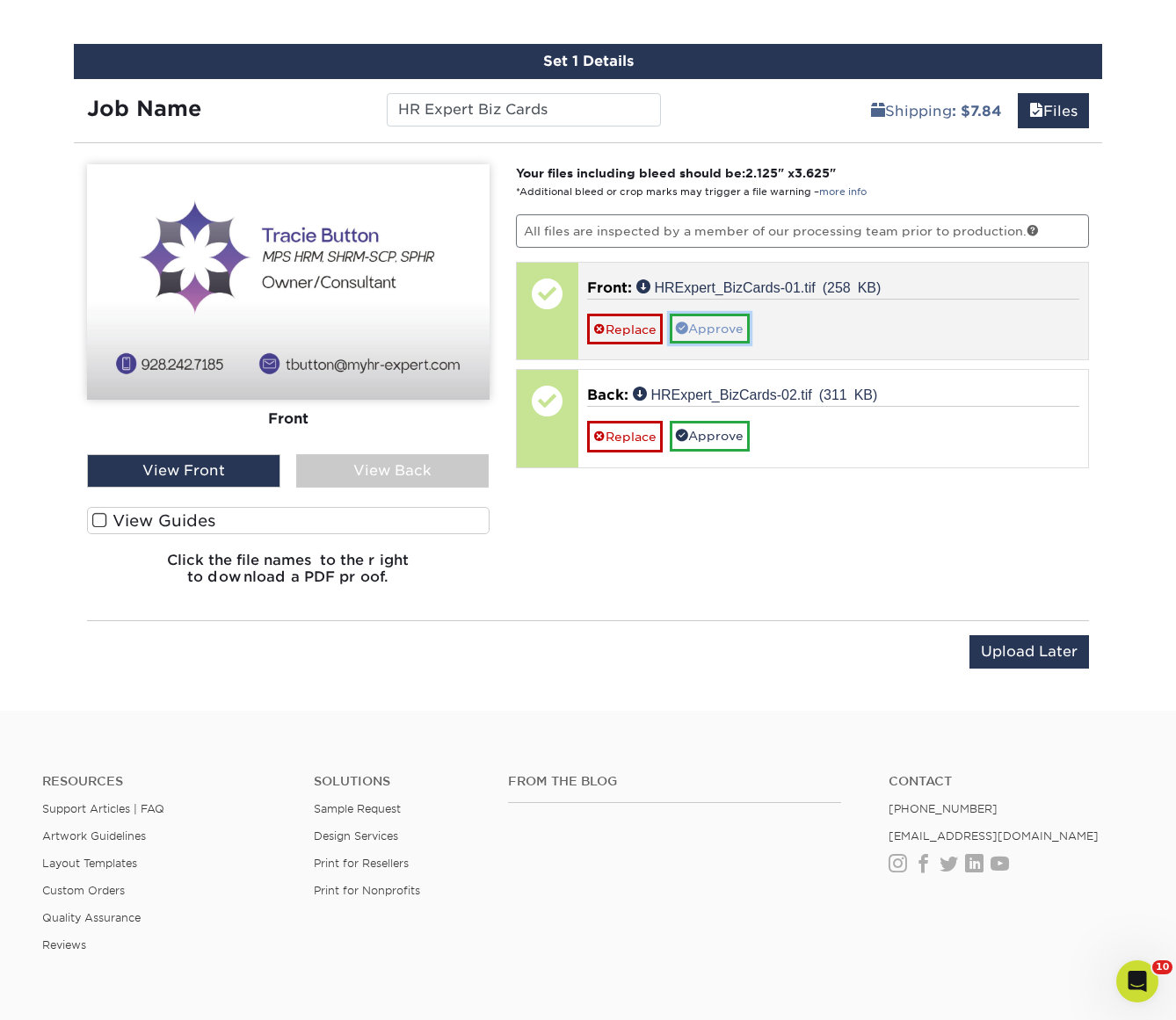
click at [747, 337] on link "Approve" at bounding box center [710, 328] width 80 height 30
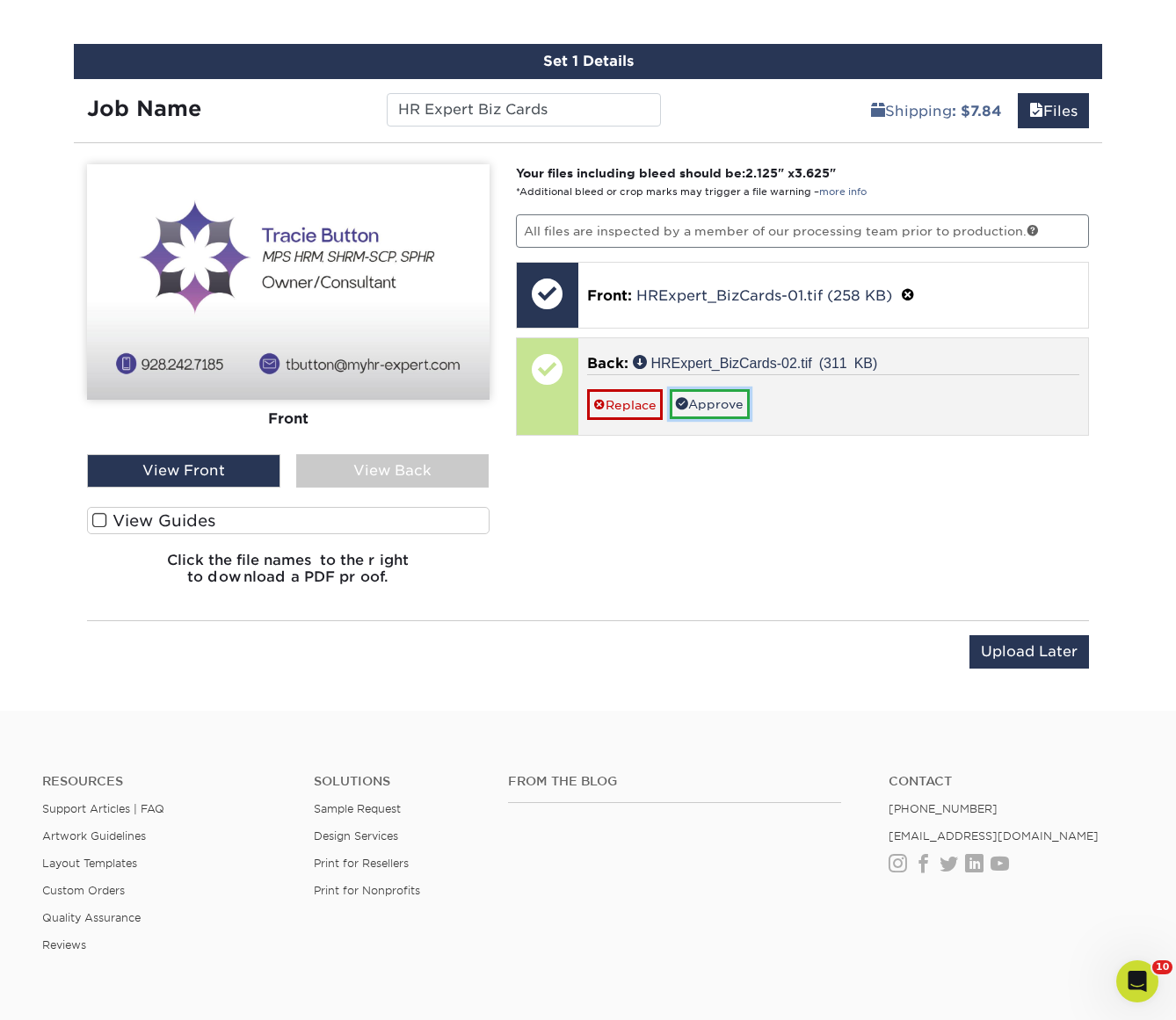
click at [734, 393] on link "Approve" at bounding box center [710, 404] width 80 height 30
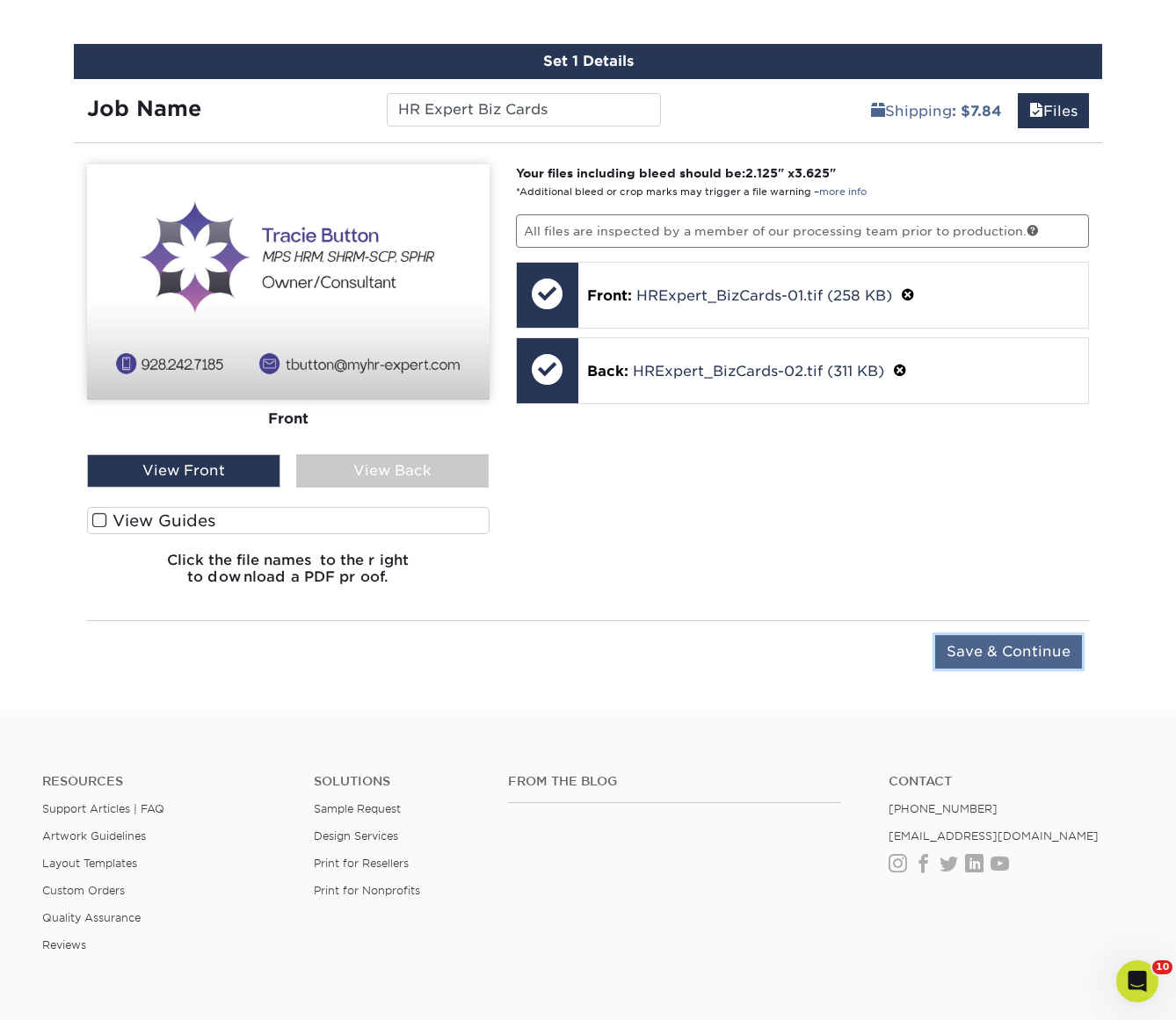
click at [983, 645] on input "Save & Continue" at bounding box center [1008, 652] width 147 height 33
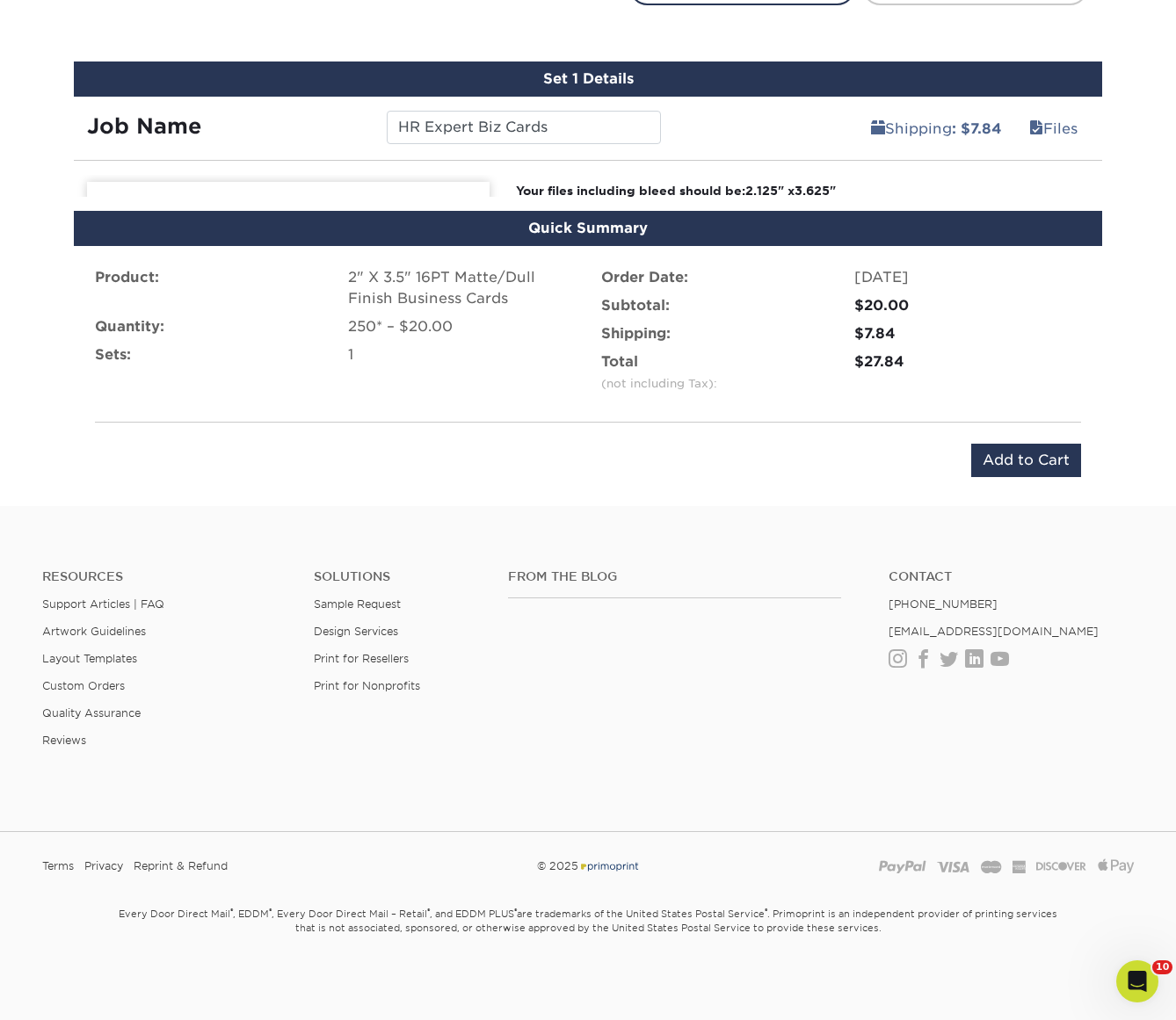
scroll to position [979, 0]
